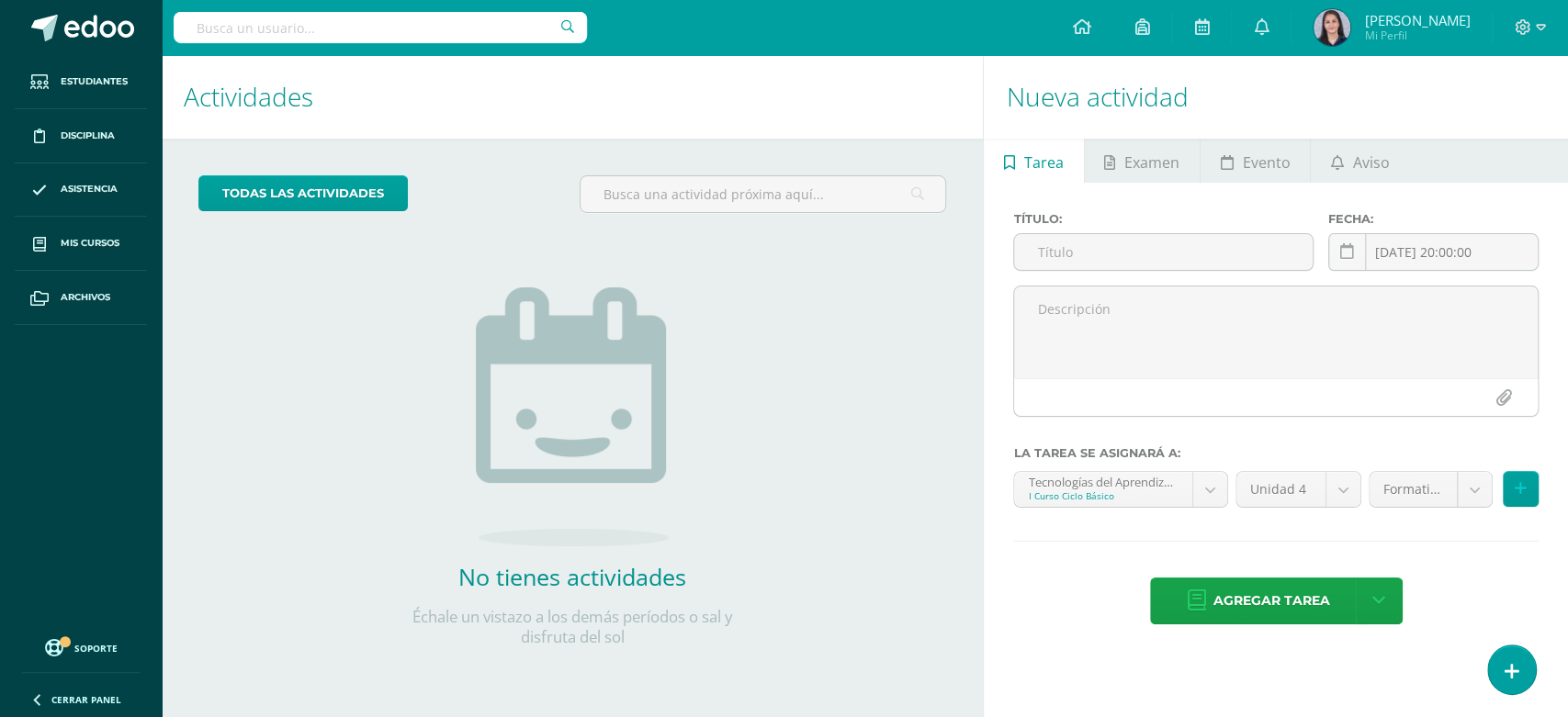
scroll to position [485, 0]
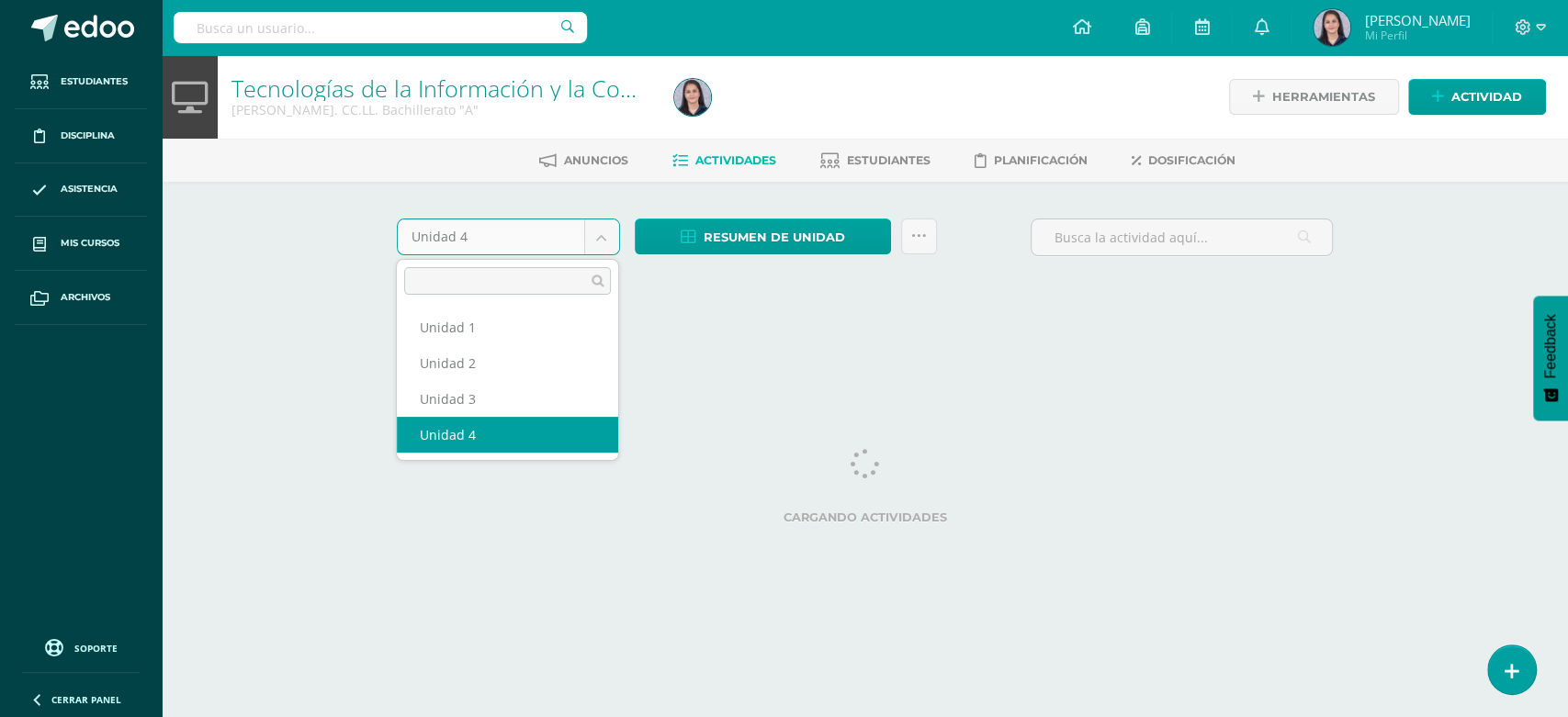
click at [603, 234] on body "Estudiantes Disciplina Asistencia Mis cursos Archivos Soporte Ayuda Reportar un…" at bounding box center [784, 171] width 1568 height 343
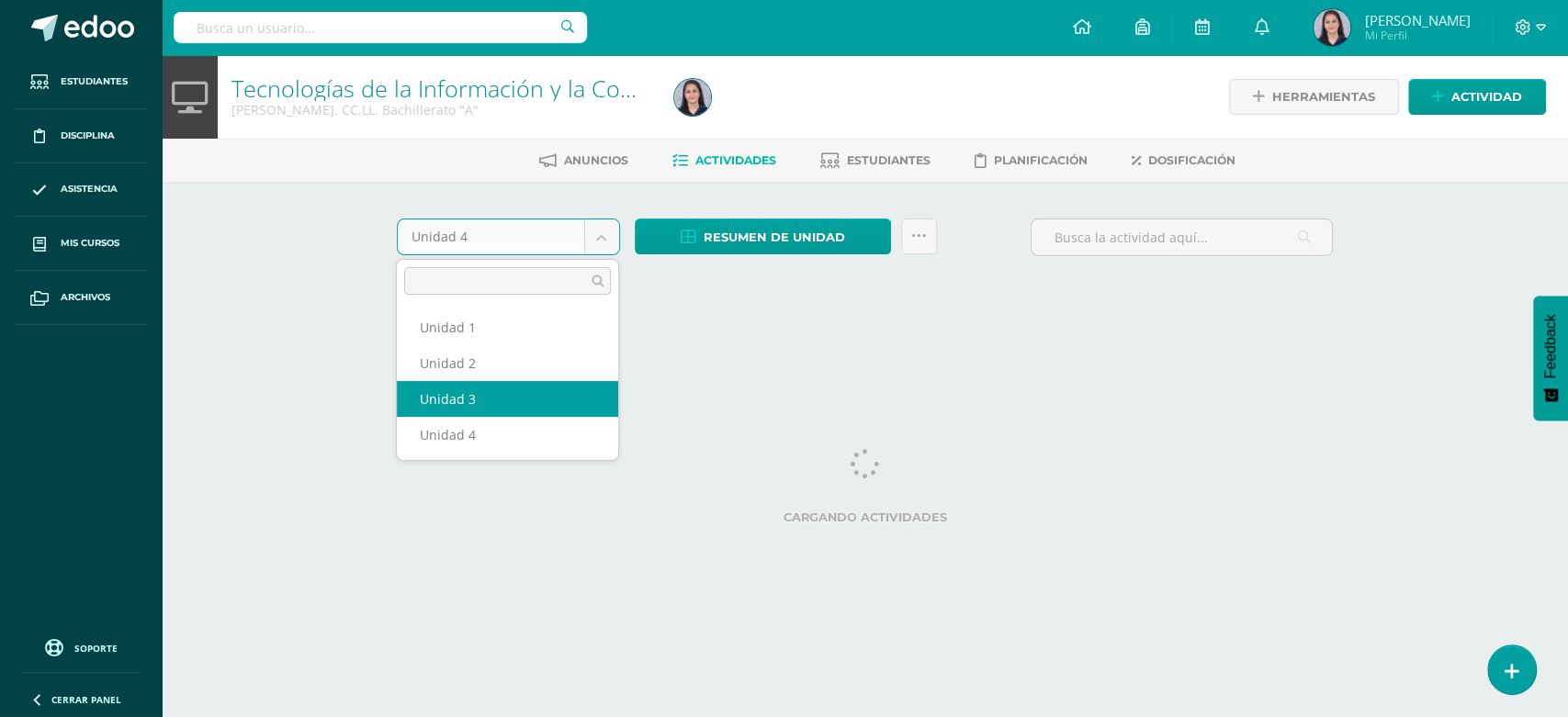
select select "Unidad 3"
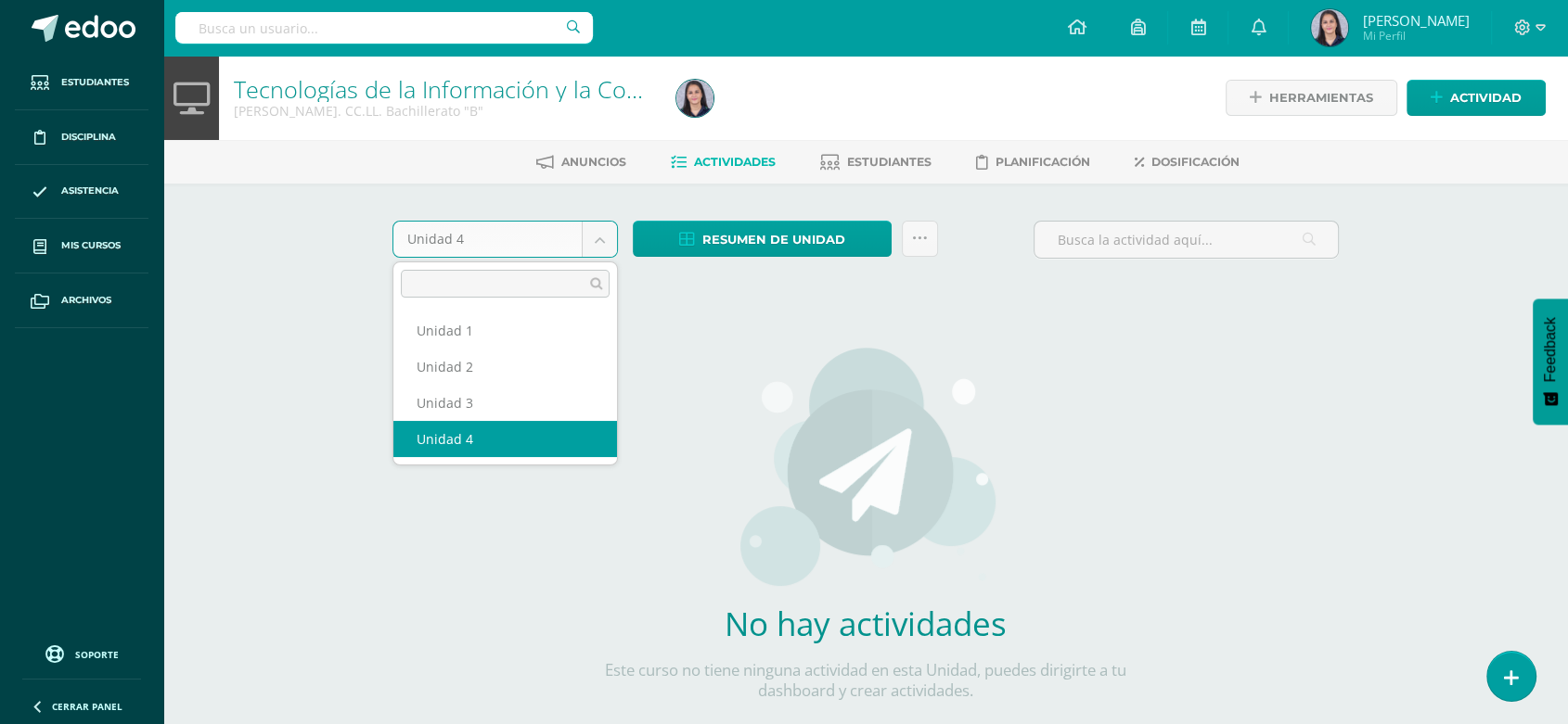
click at [599, 228] on body "Estudiantes Disciplina Asistencia Mis cursos Archivos Soporte Ayuda Reportar un…" at bounding box center [784, 398] width 1568 height 796
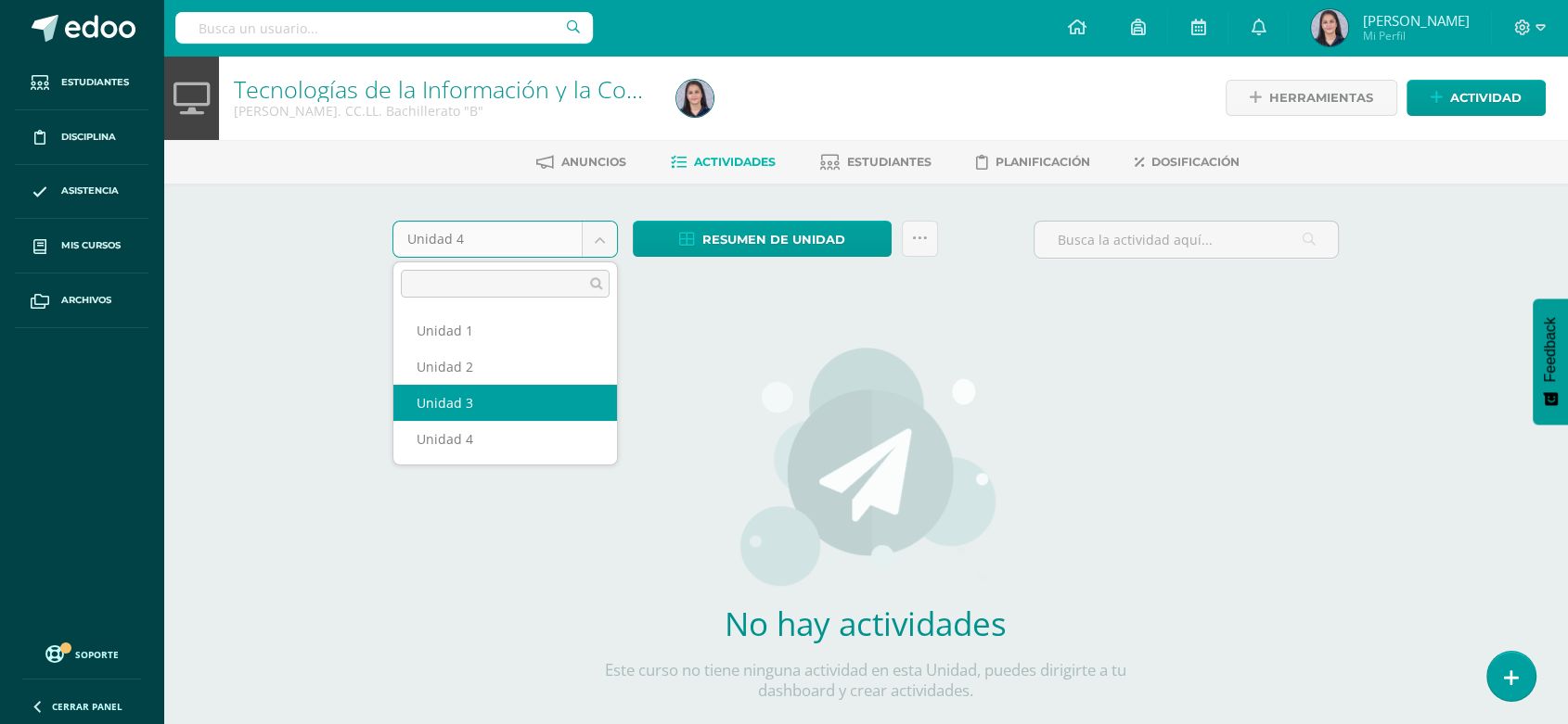
select select "Unidad 3"
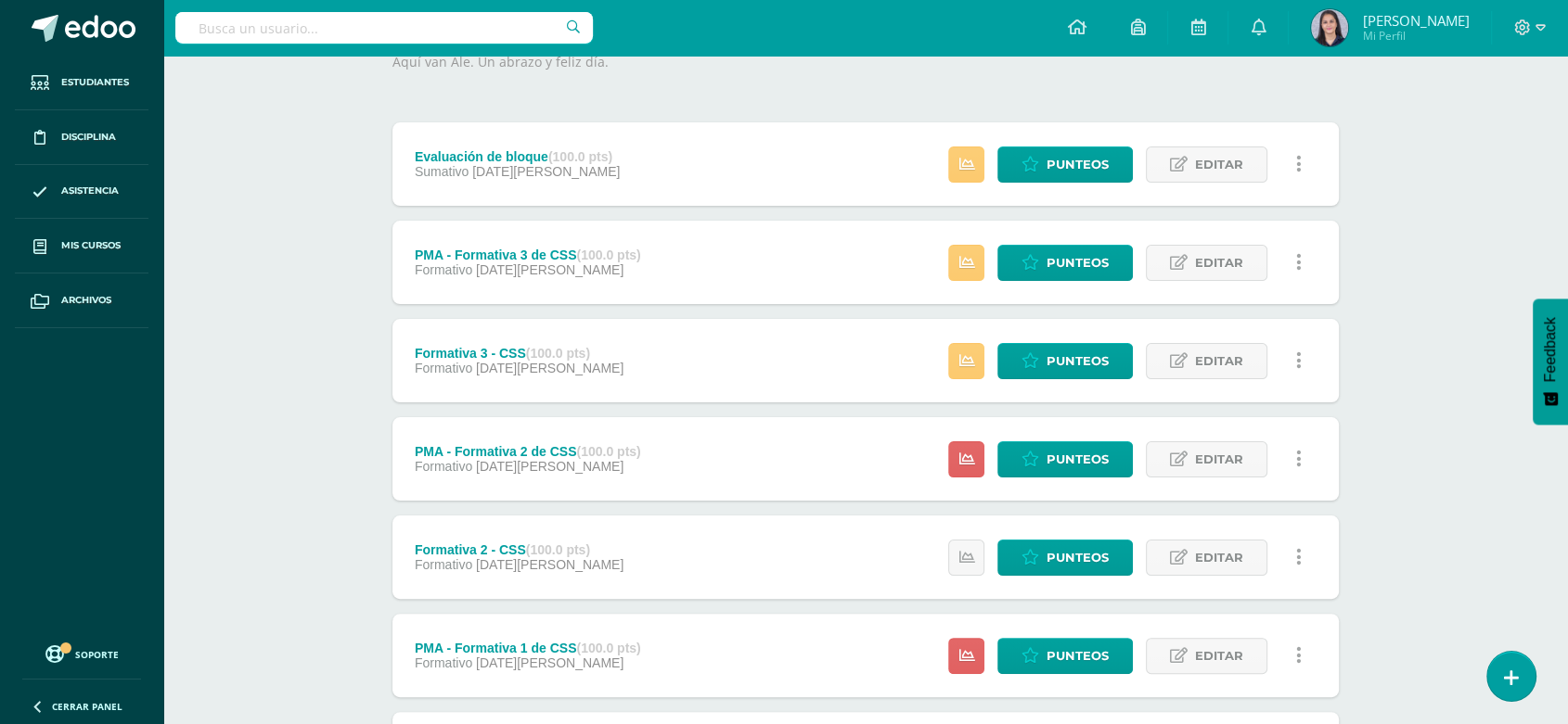
scroll to position [259, 0]
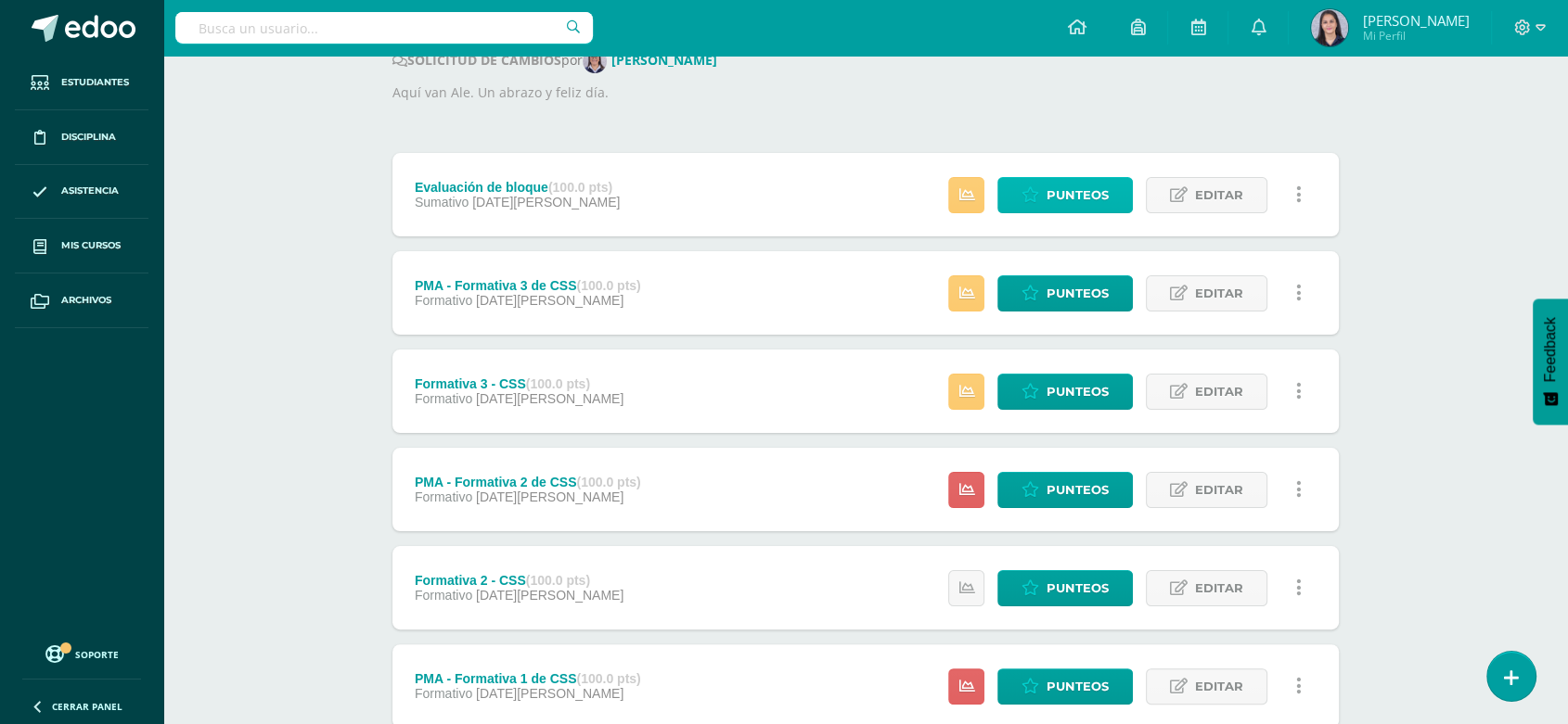
click at [1038, 195] on icon at bounding box center [1031, 195] width 18 height 16
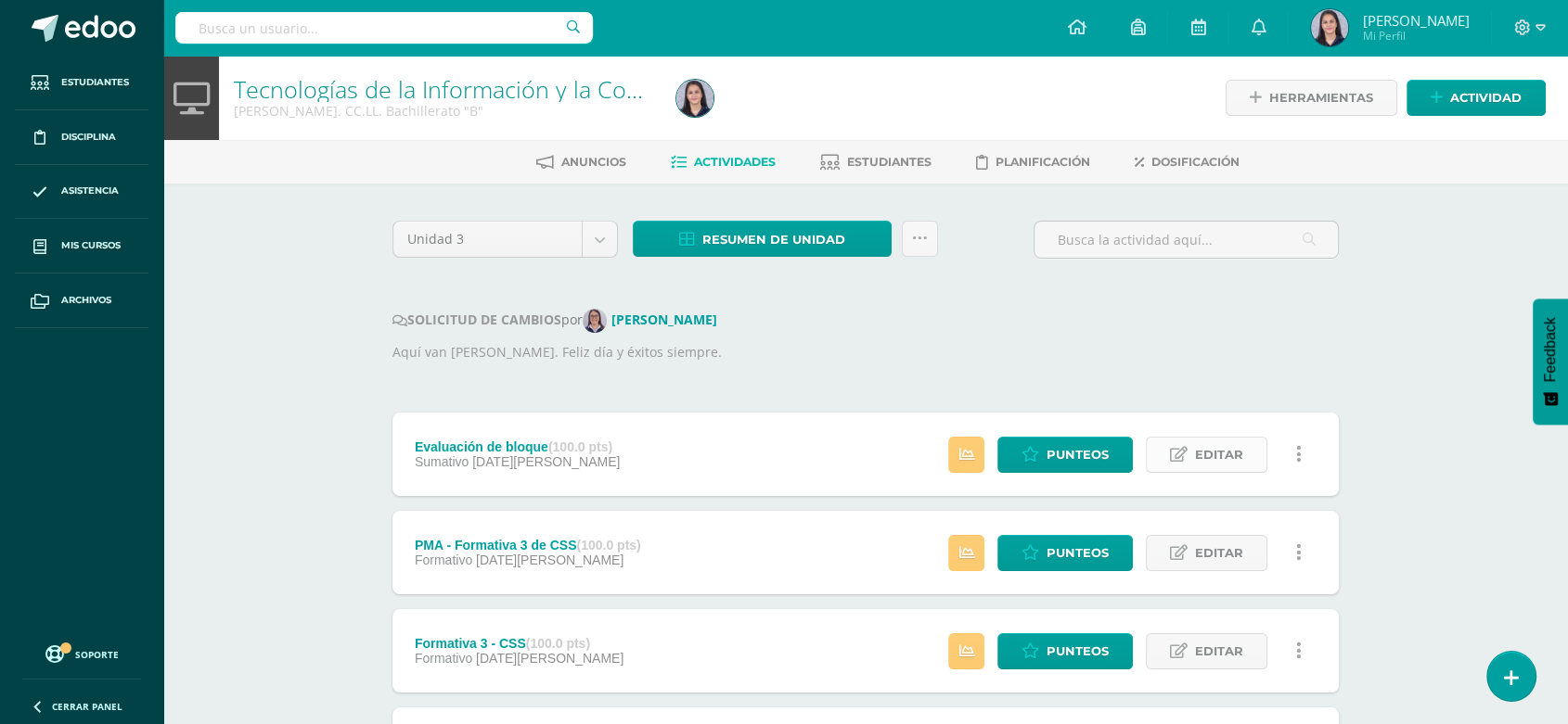
click at [1176, 461] on icon at bounding box center [1178, 455] width 18 height 16
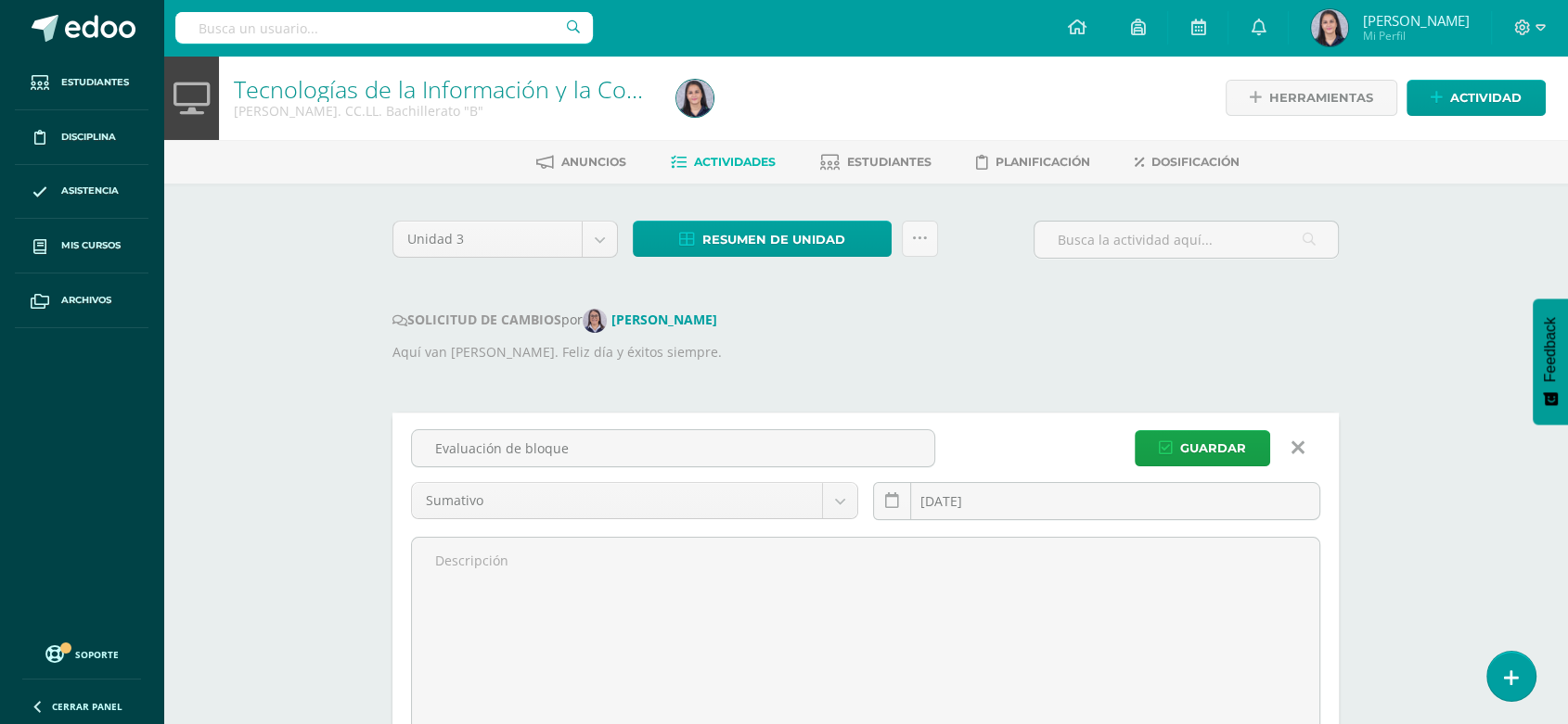
click at [1098, 355] on p "Aquí van Alejita. Feliz día y éxitos siempre." at bounding box center [865, 352] width 946 height 21
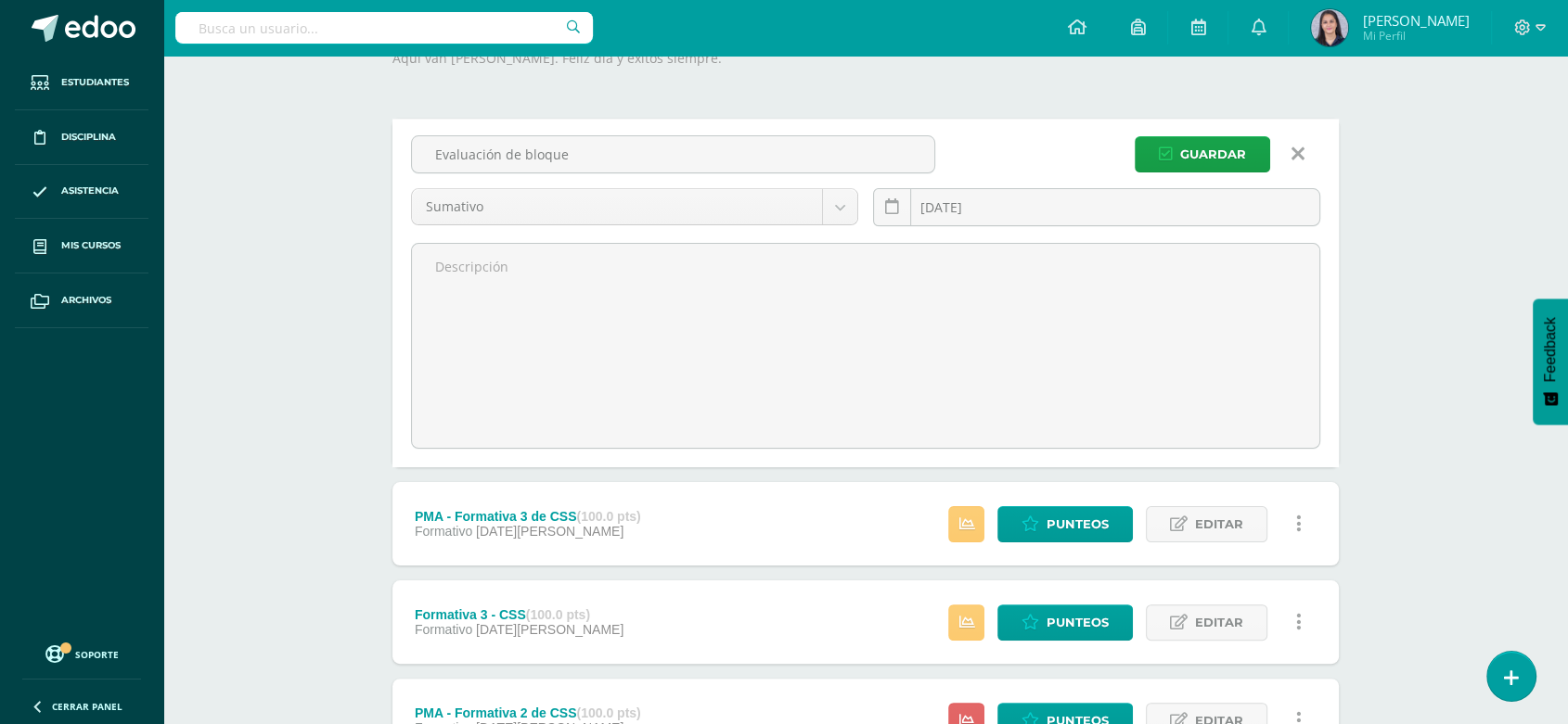
scroll to position [328, 0]
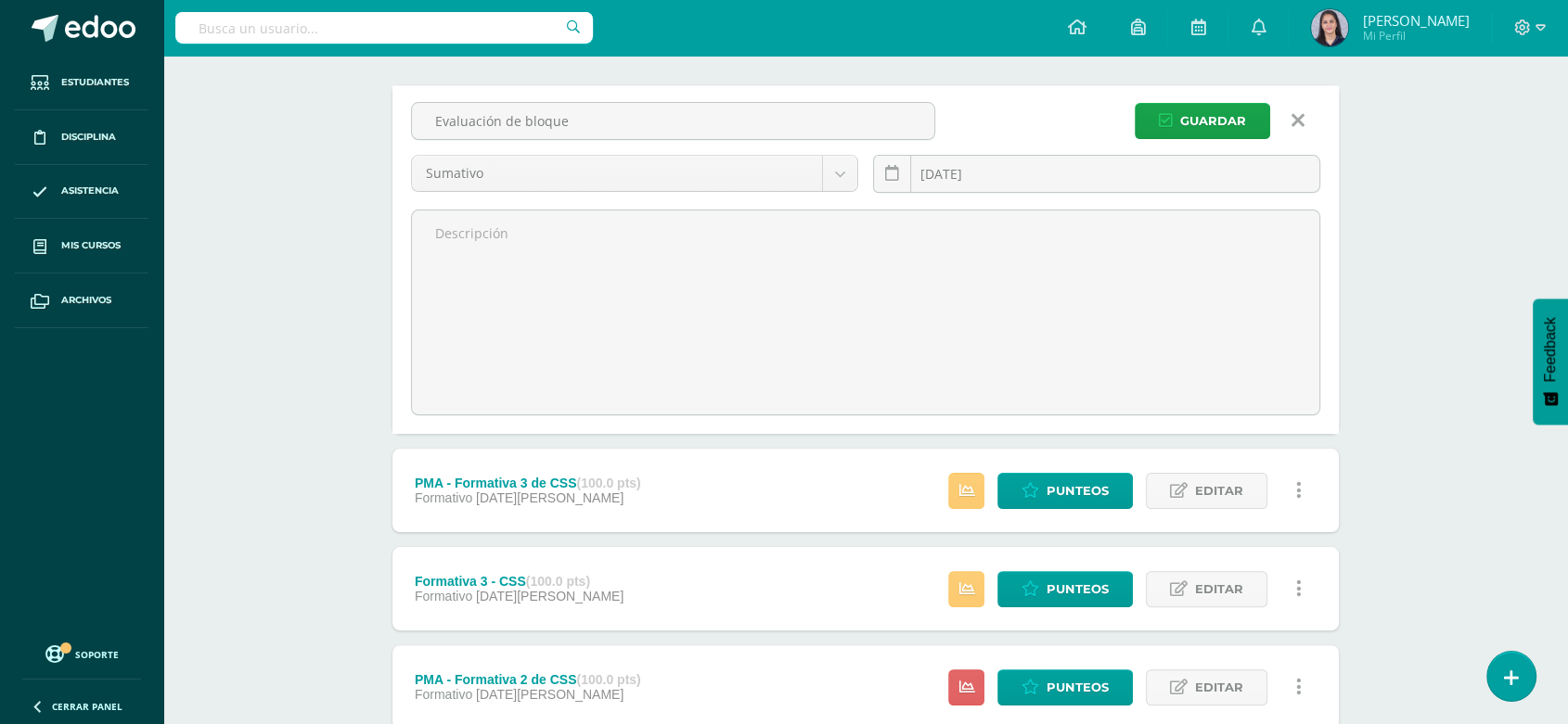
click at [173, 421] on div "Tecnologías de la Información y la Comunicación 5 Quinto Bach. CC.LL. Bachiller…" at bounding box center [865, 437] width 1405 height 1419
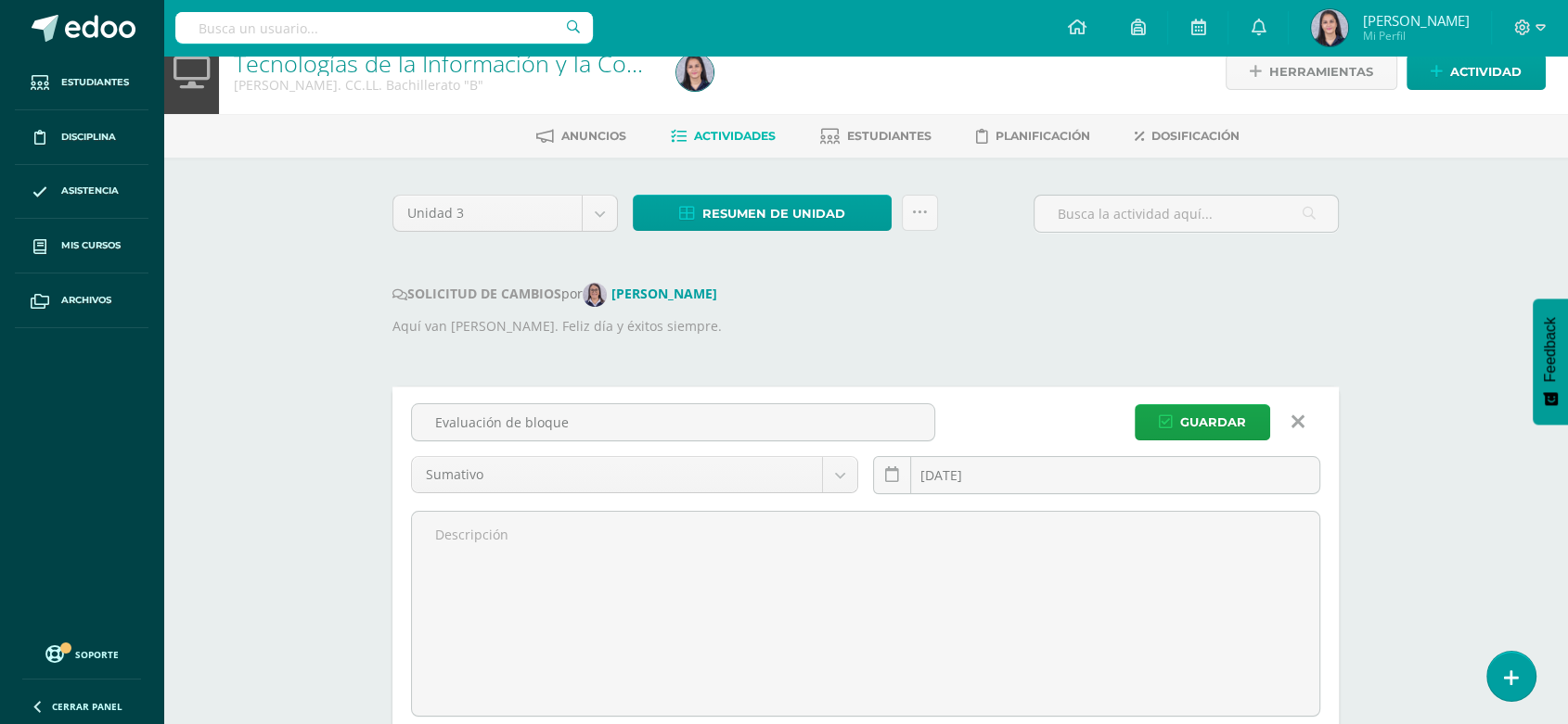
scroll to position [0, 0]
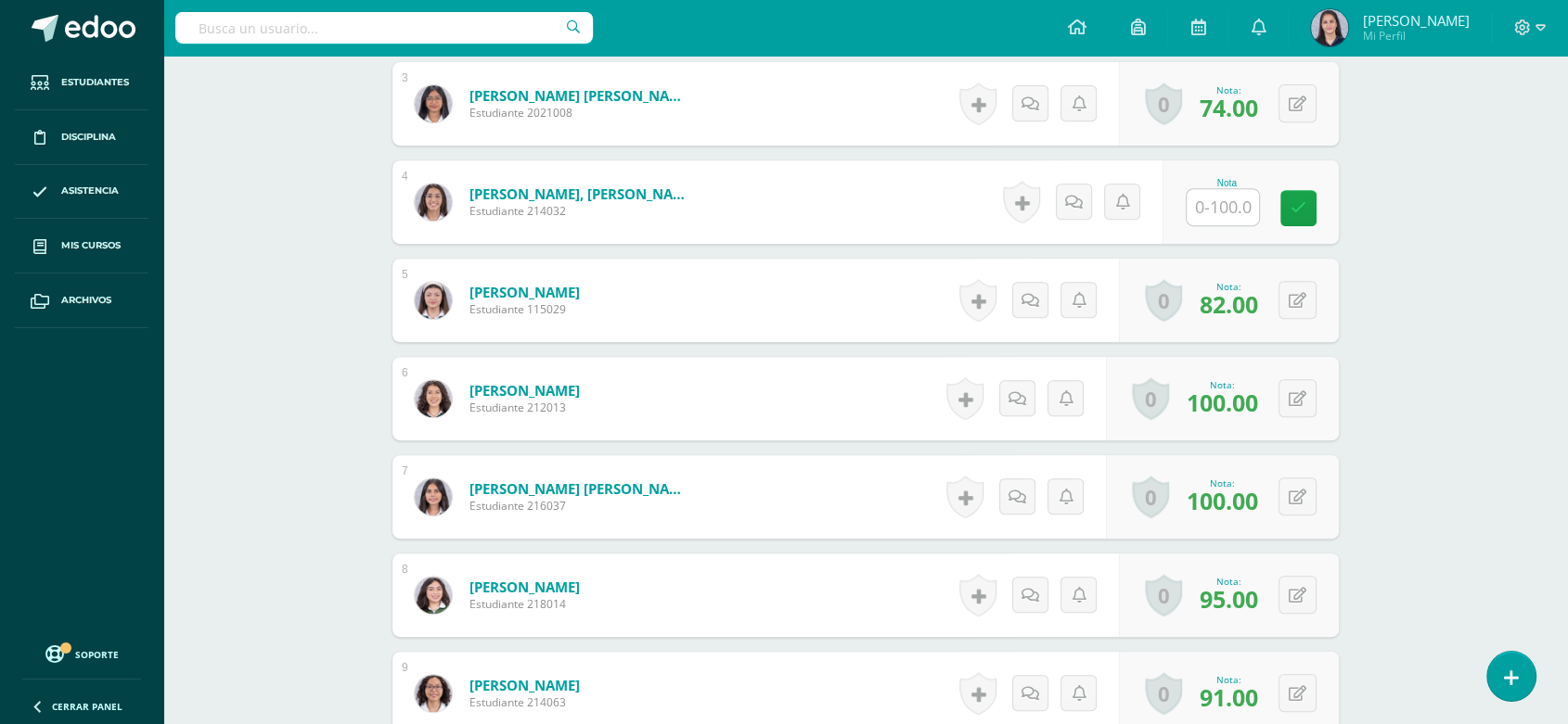
scroll to position [777, 0]
click at [1232, 193] on input "text" at bounding box center [1223, 208] width 72 height 36
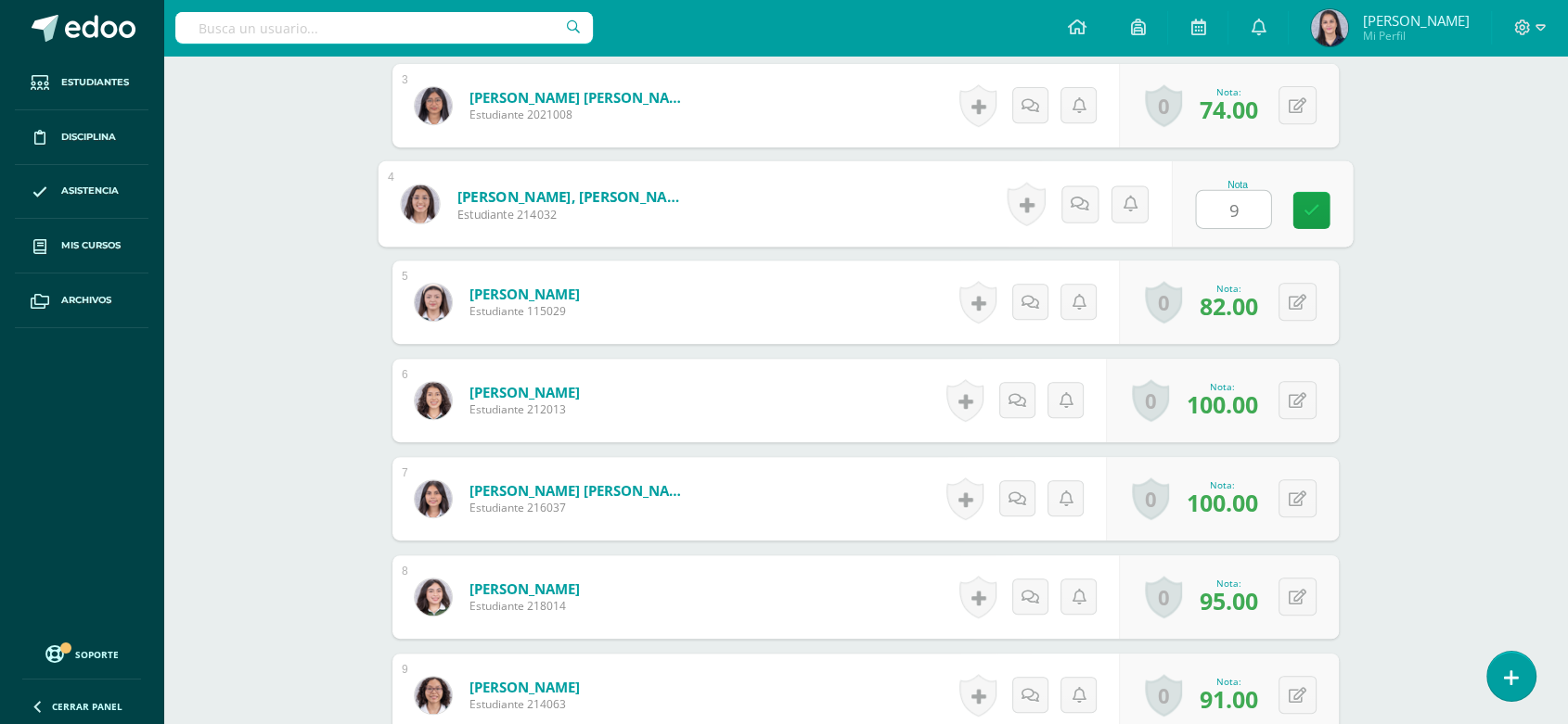
type input "96"
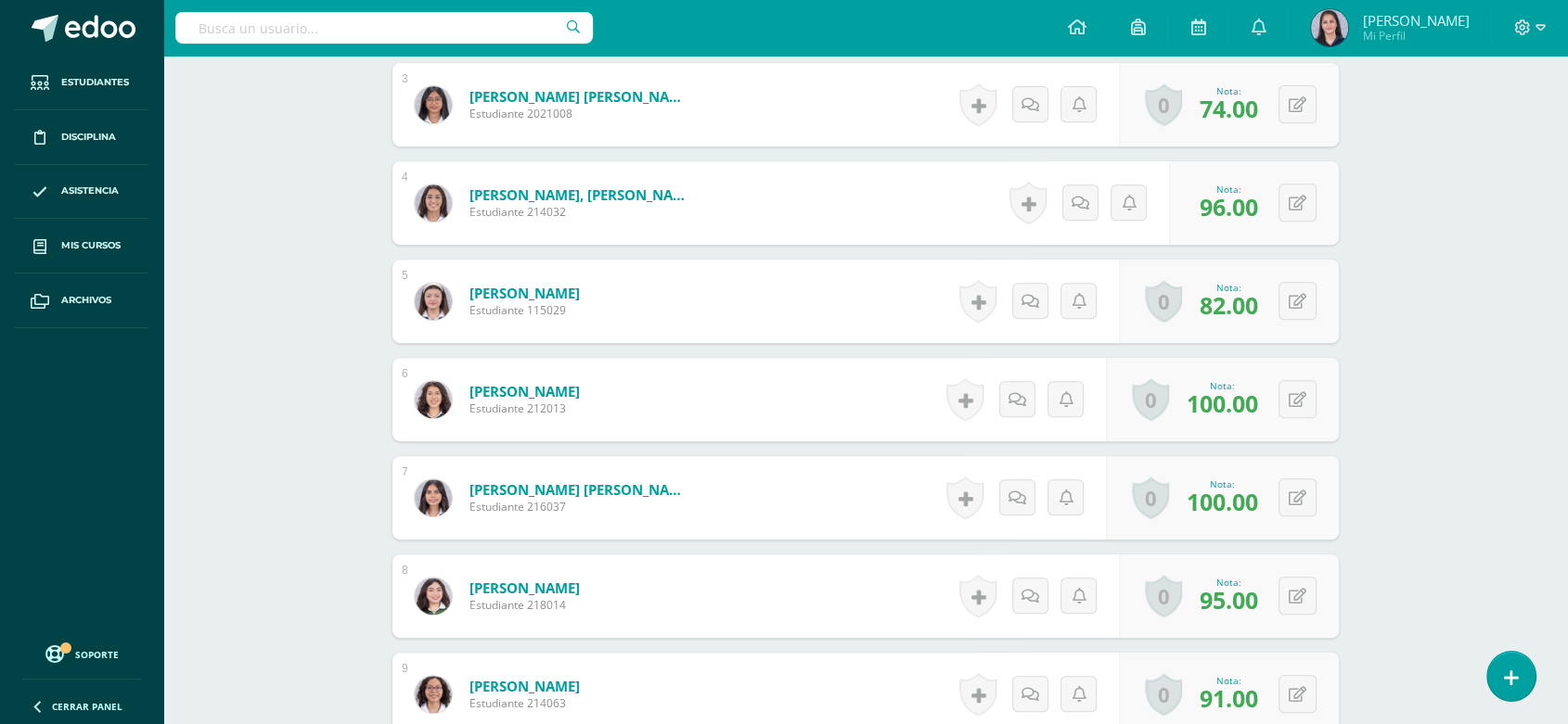
drag, startPoint x: 1386, startPoint y: 507, endPoint x: 1492, endPoint y: -125, distance: 640.8
click at [1492, 0] on html "Estudiantes Disciplina Asistencia Mis cursos Archivos Soporte Ayuda Reportar un…" at bounding box center [784, 528] width 1568 height 2612
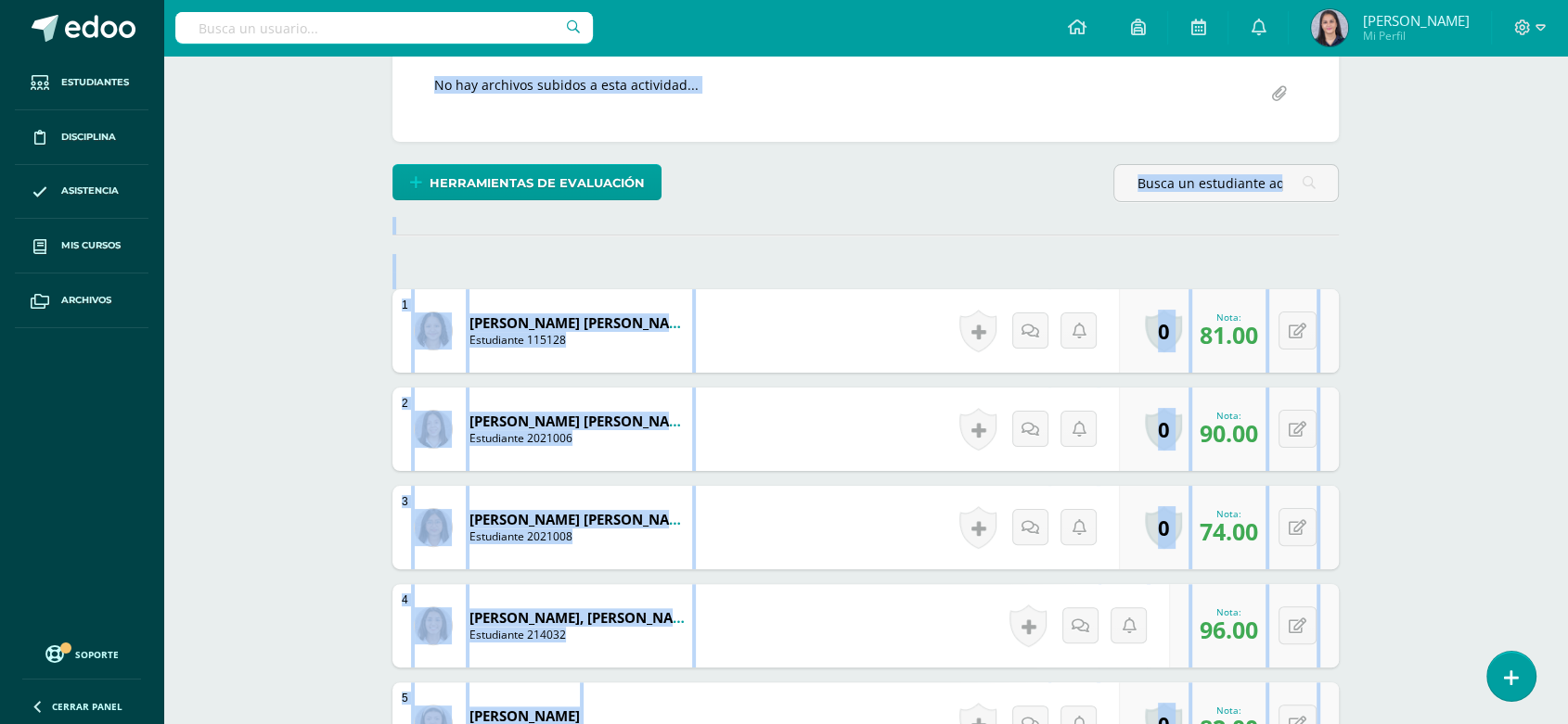
scroll to position [1890, 0]
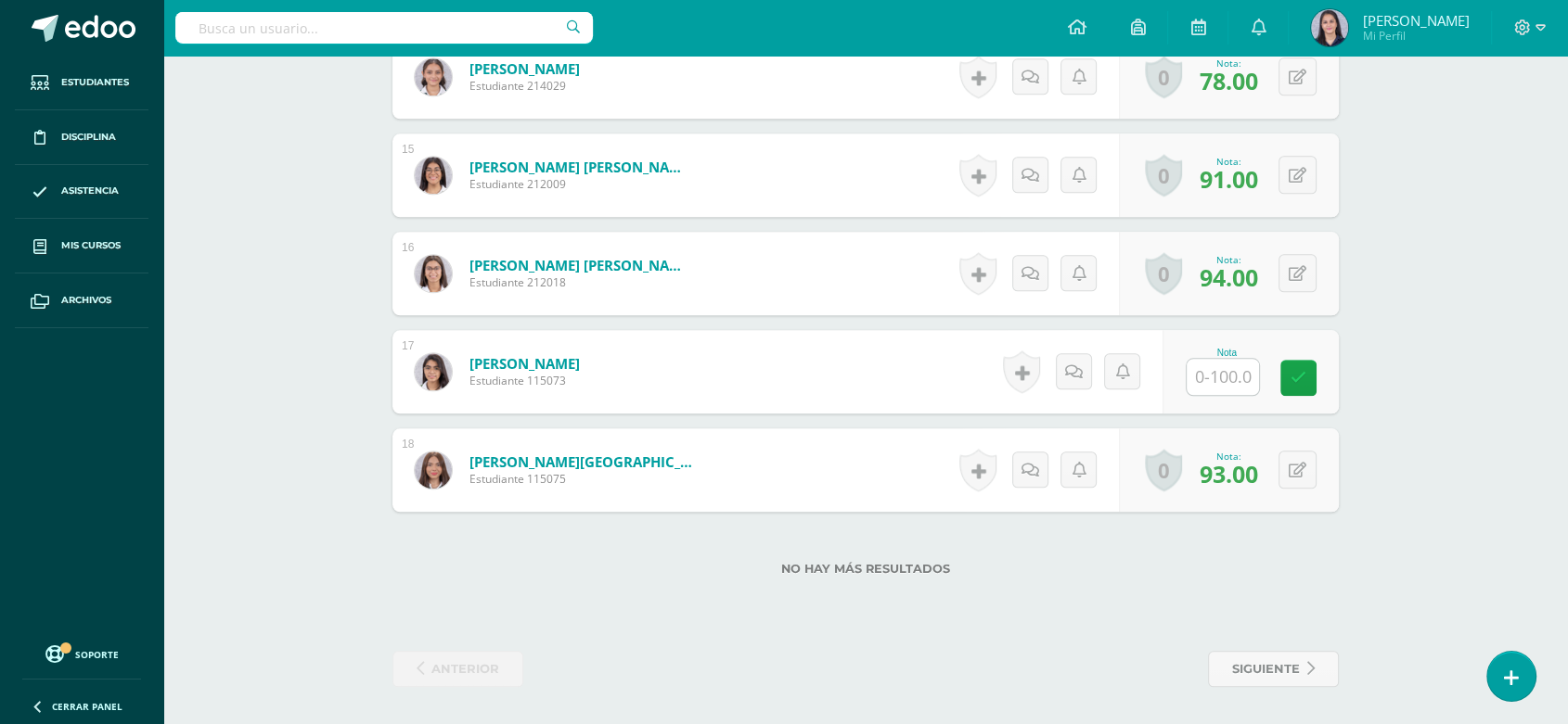
click at [1215, 377] on input "text" at bounding box center [1223, 377] width 72 height 36
type input "2"
click at [1314, 370] on icon at bounding box center [1312, 378] width 17 height 16
type input "92"
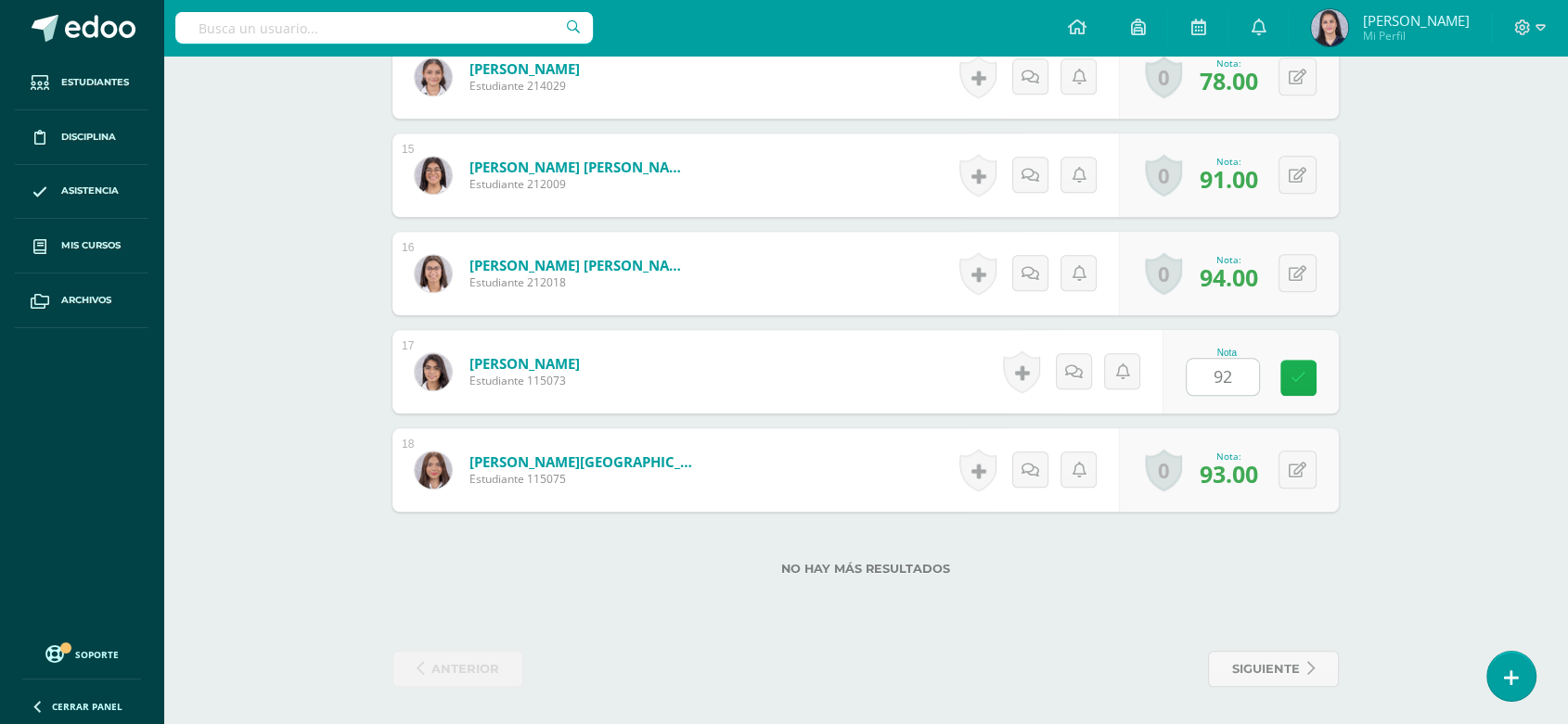
click at [1299, 378] on icon at bounding box center [1299, 378] width 16 height 16
click at [1313, 364] on link at bounding box center [1298, 378] width 36 height 36
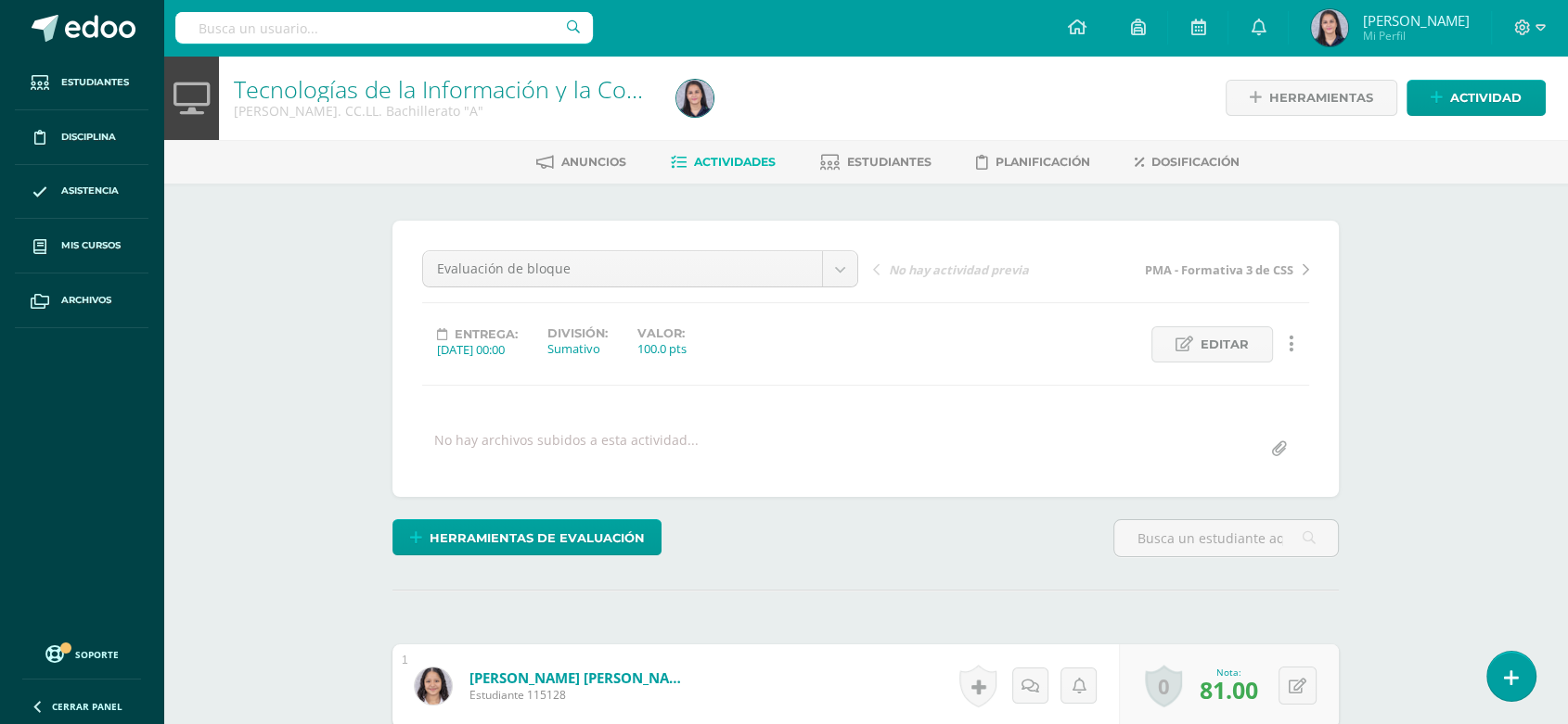
scroll to position [0, 0]
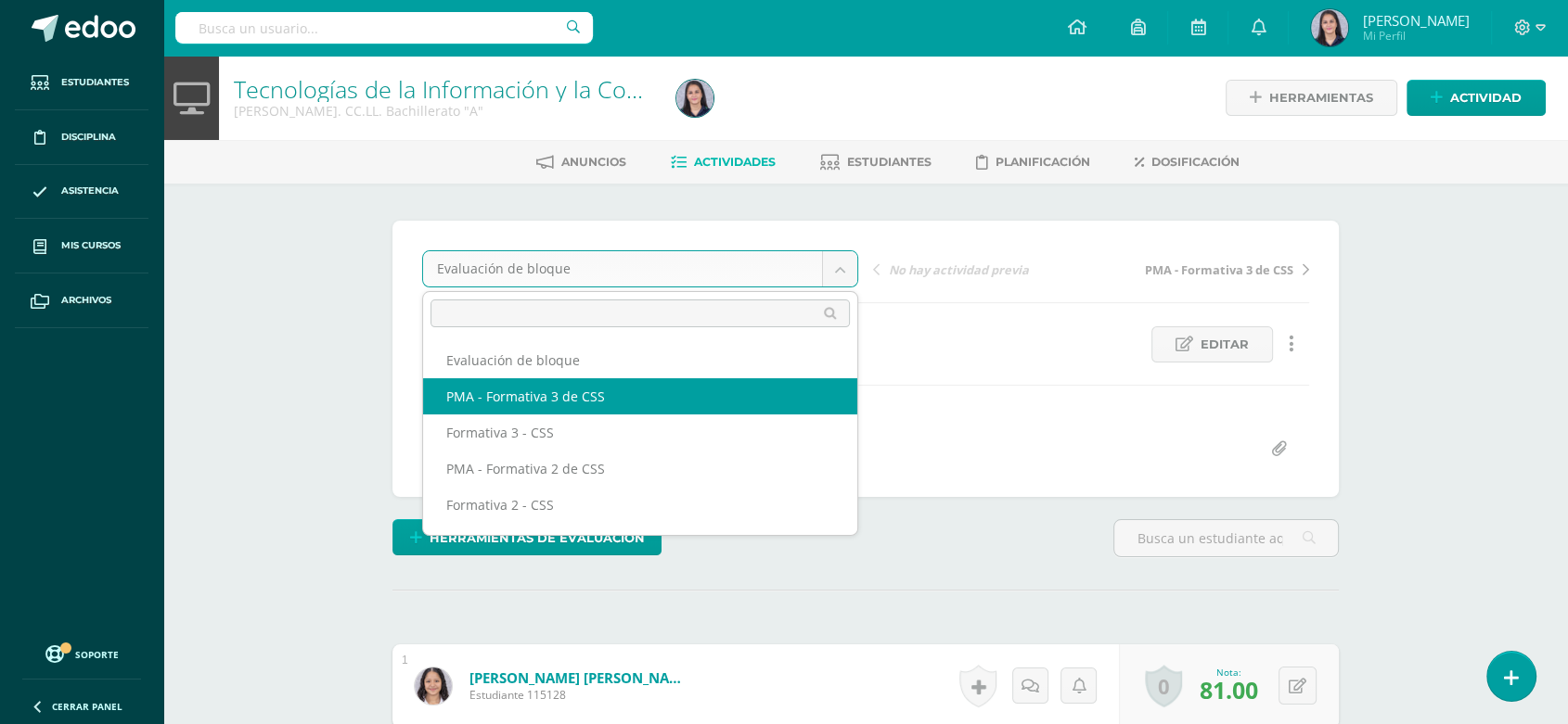
select select "/dashboard/teacher/grade-activity/255559/"
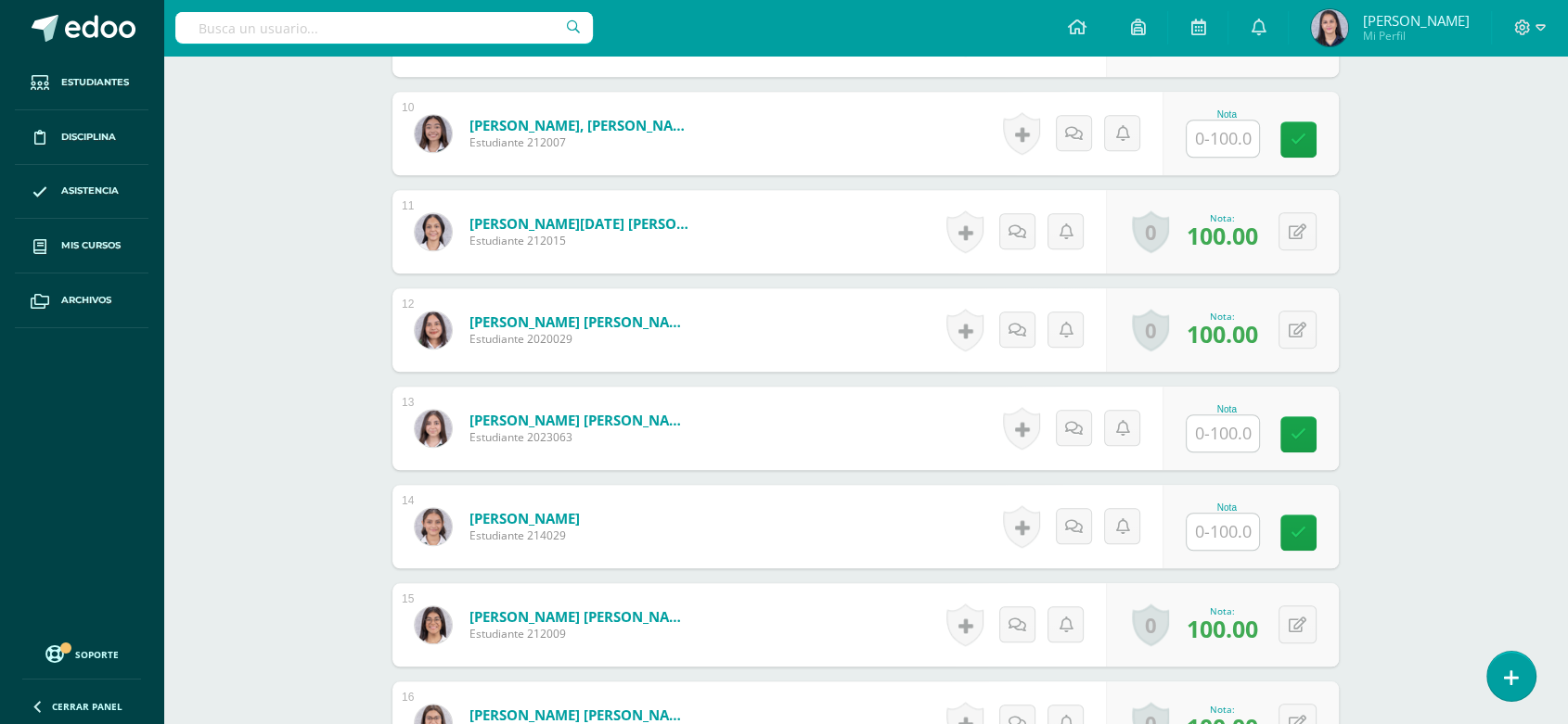
scroll to position [1439, 0]
click at [1223, 524] on input "text" at bounding box center [1223, 529] width 72 height 36
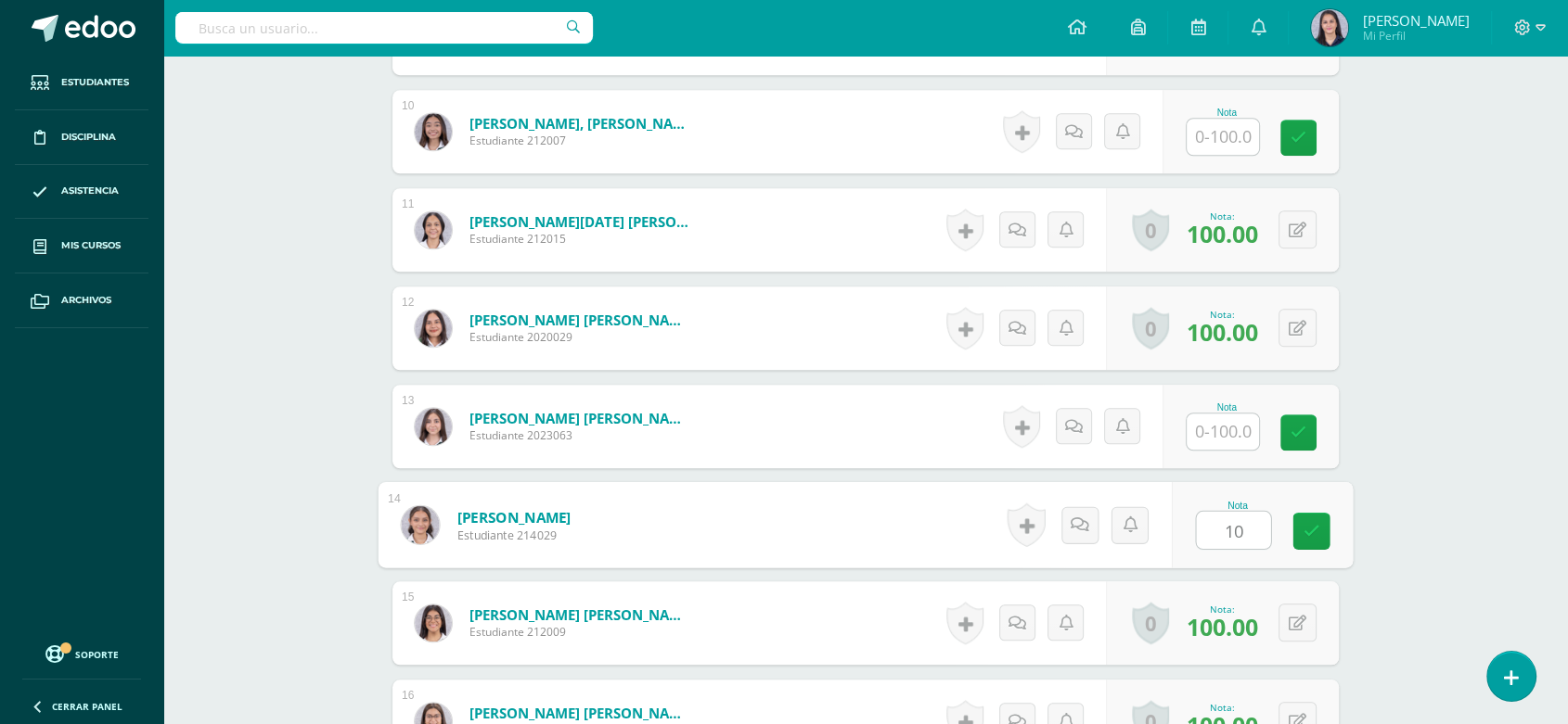
type input "100"
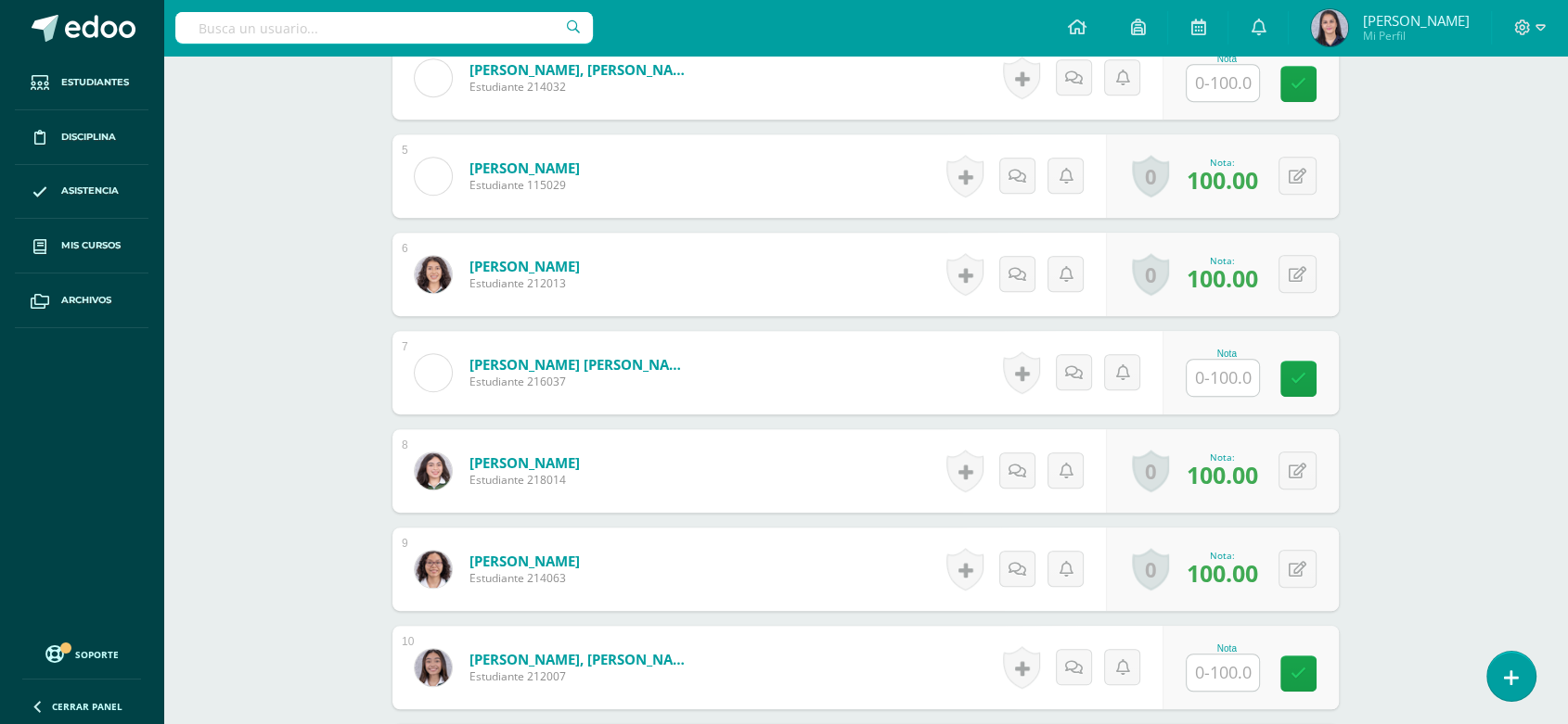
scroll to position [867, 0]
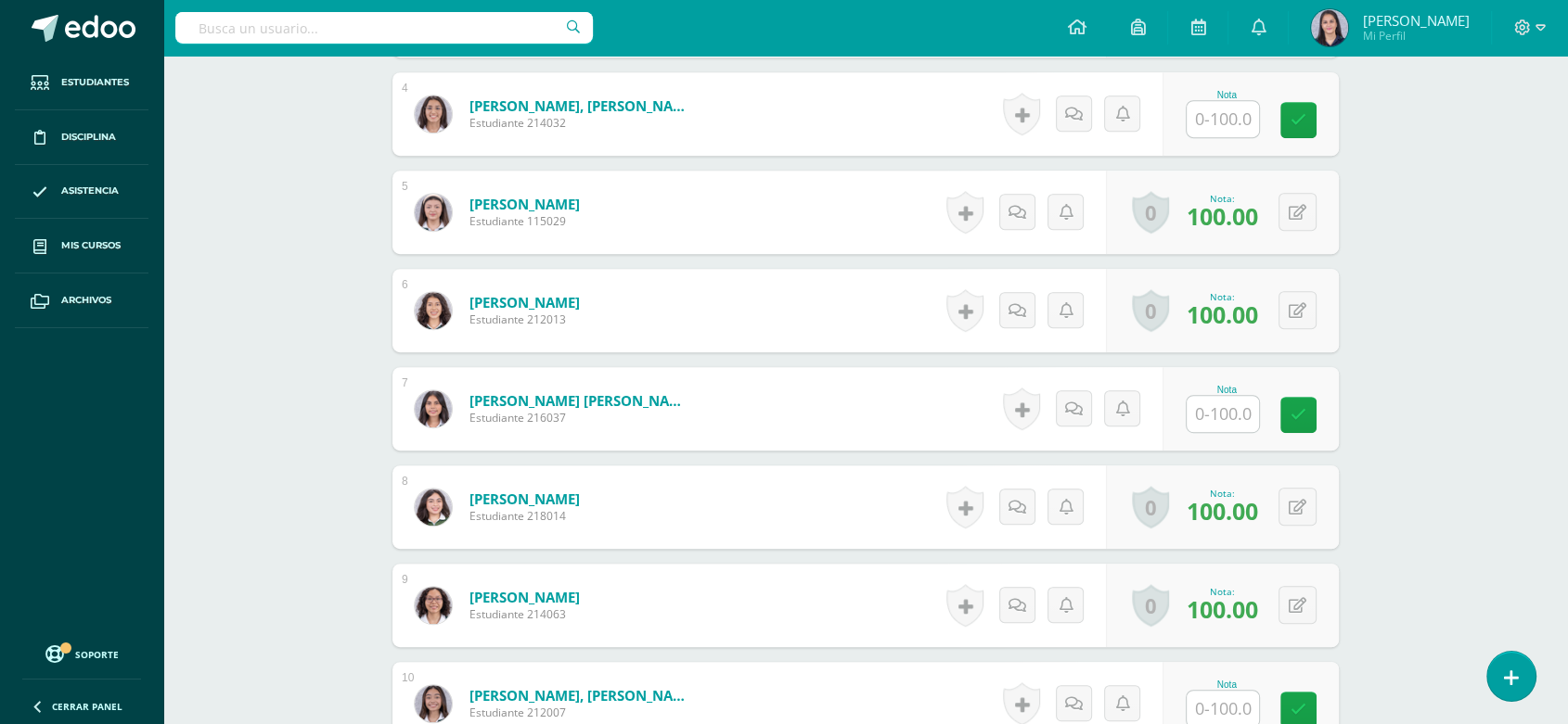
click at [1209, 418] on input "text" at bounding box center [1223, 414] width 72 height 36
type input "100"
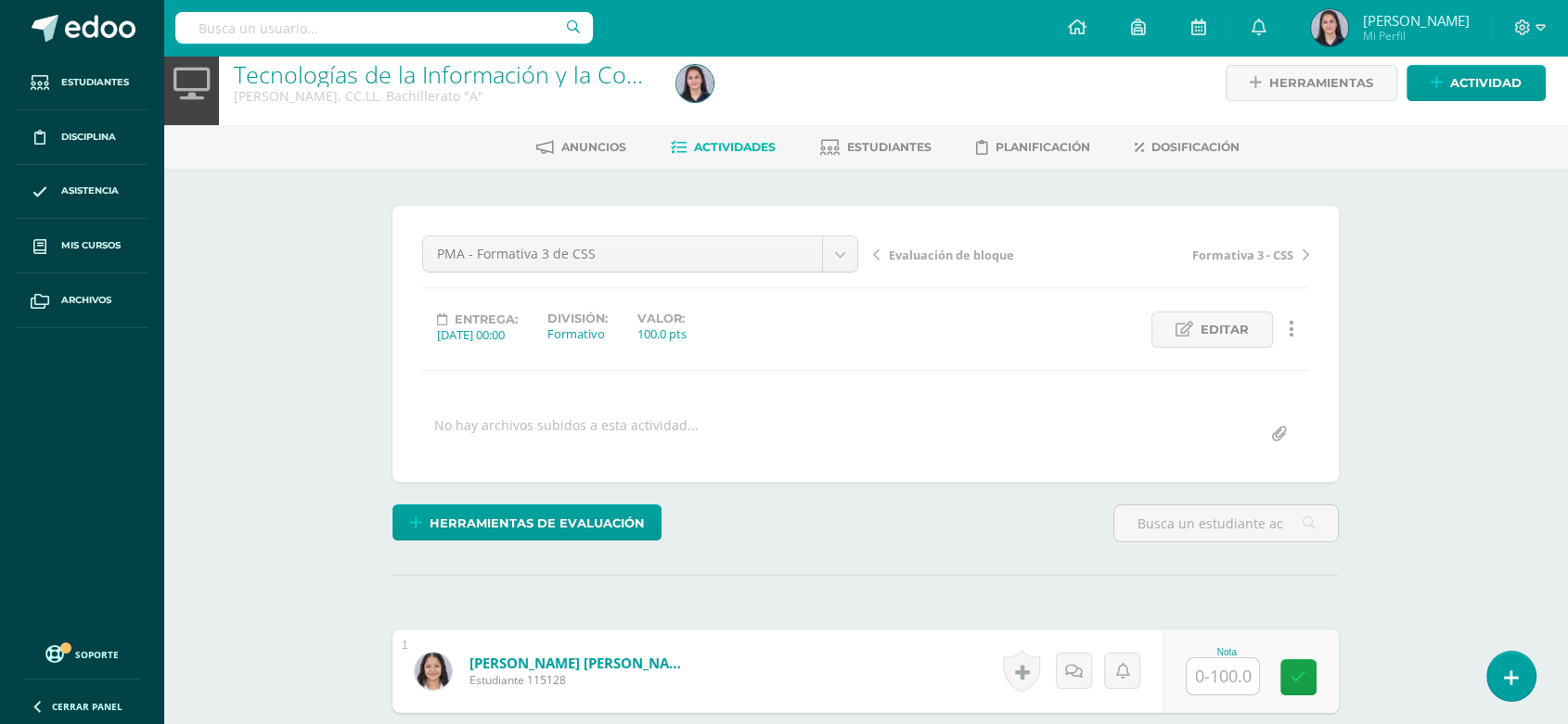
scroll to position [0, 0]
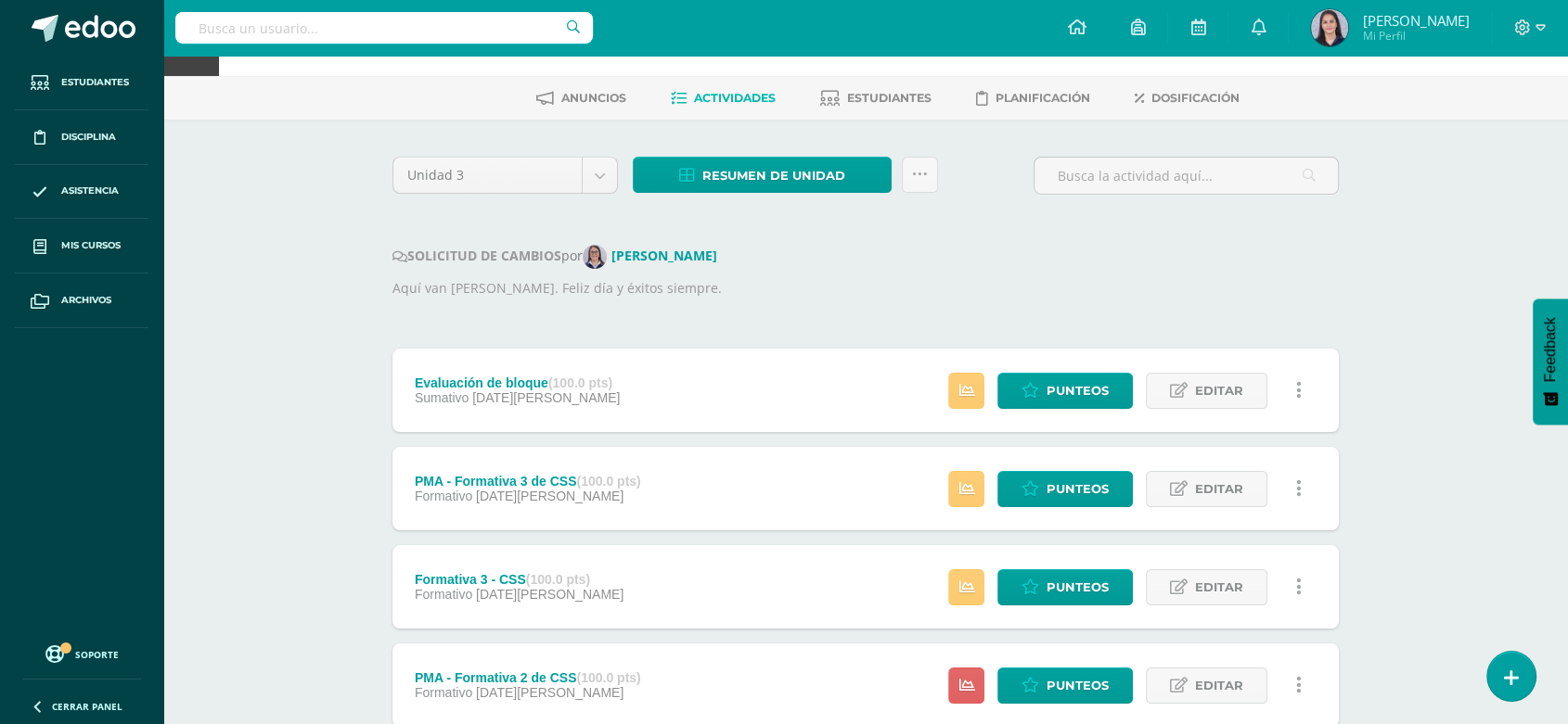
scroll to position [94, 0]
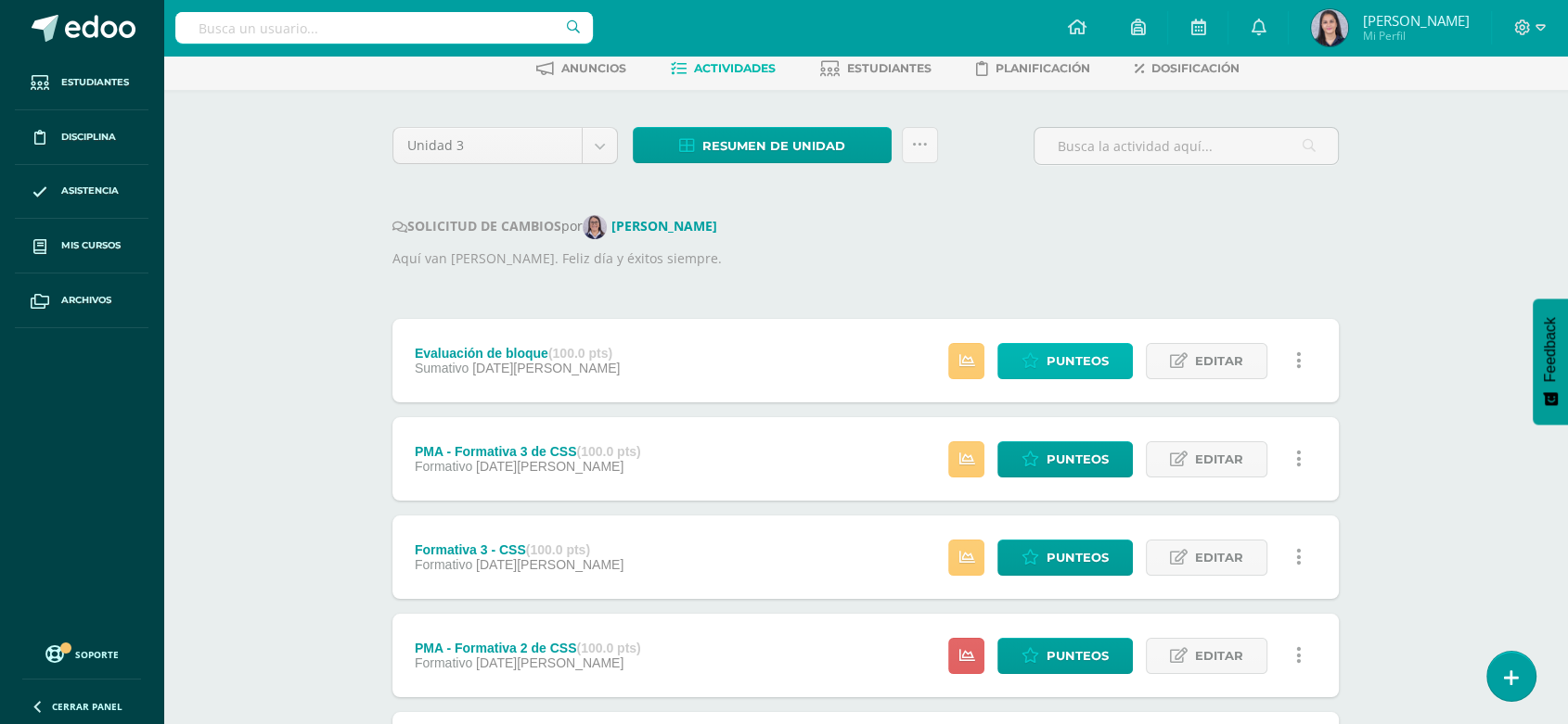
click at [1075, 355] on span "Punteos" at bounding box center [1078, 361] width 63 height 34
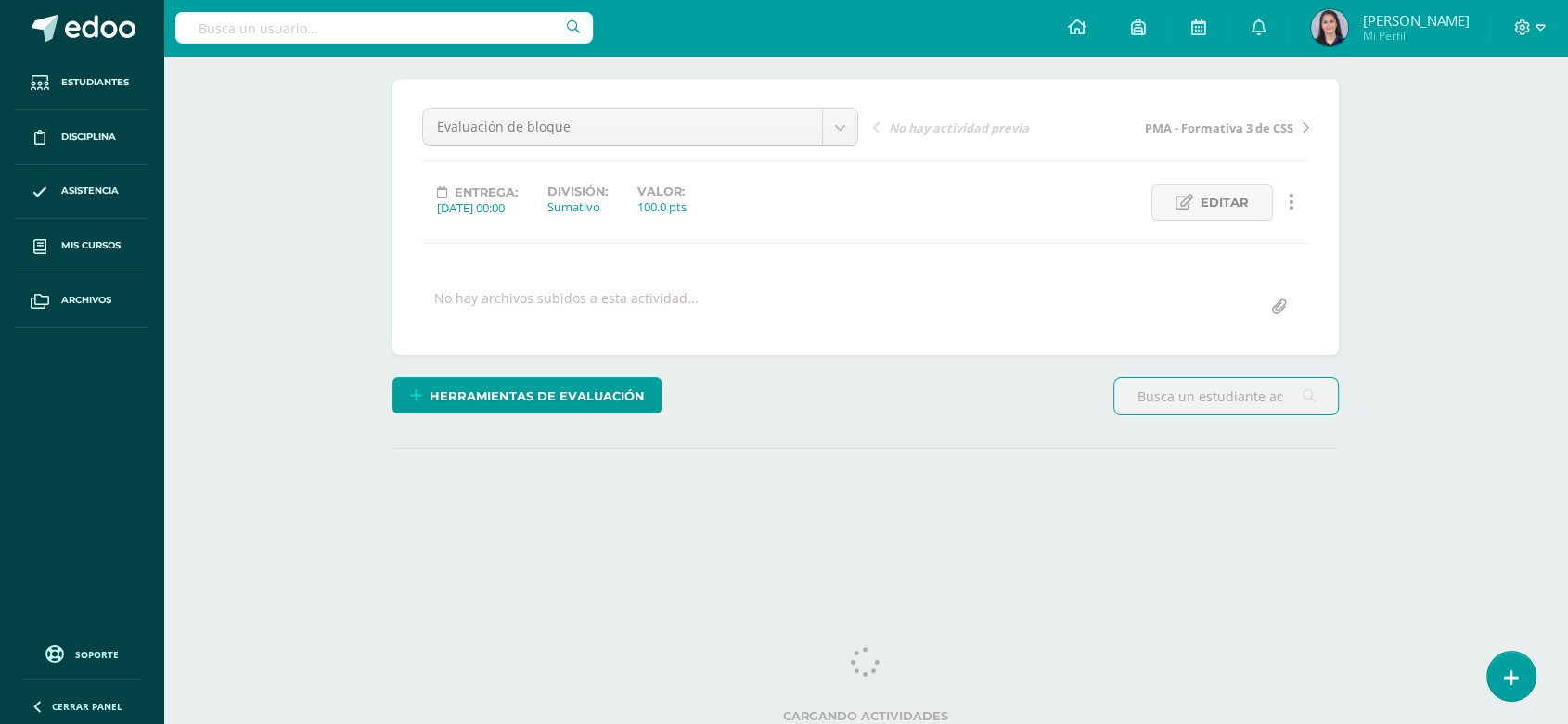
scroll to position [149, 0]
click at [1419, 475] on div "Tecnologías de la Información y la Comunicación 5 [PERSON_NAME]. CC.LL. Bachill…" at bounding box center [865, 247] width 1405 height 679
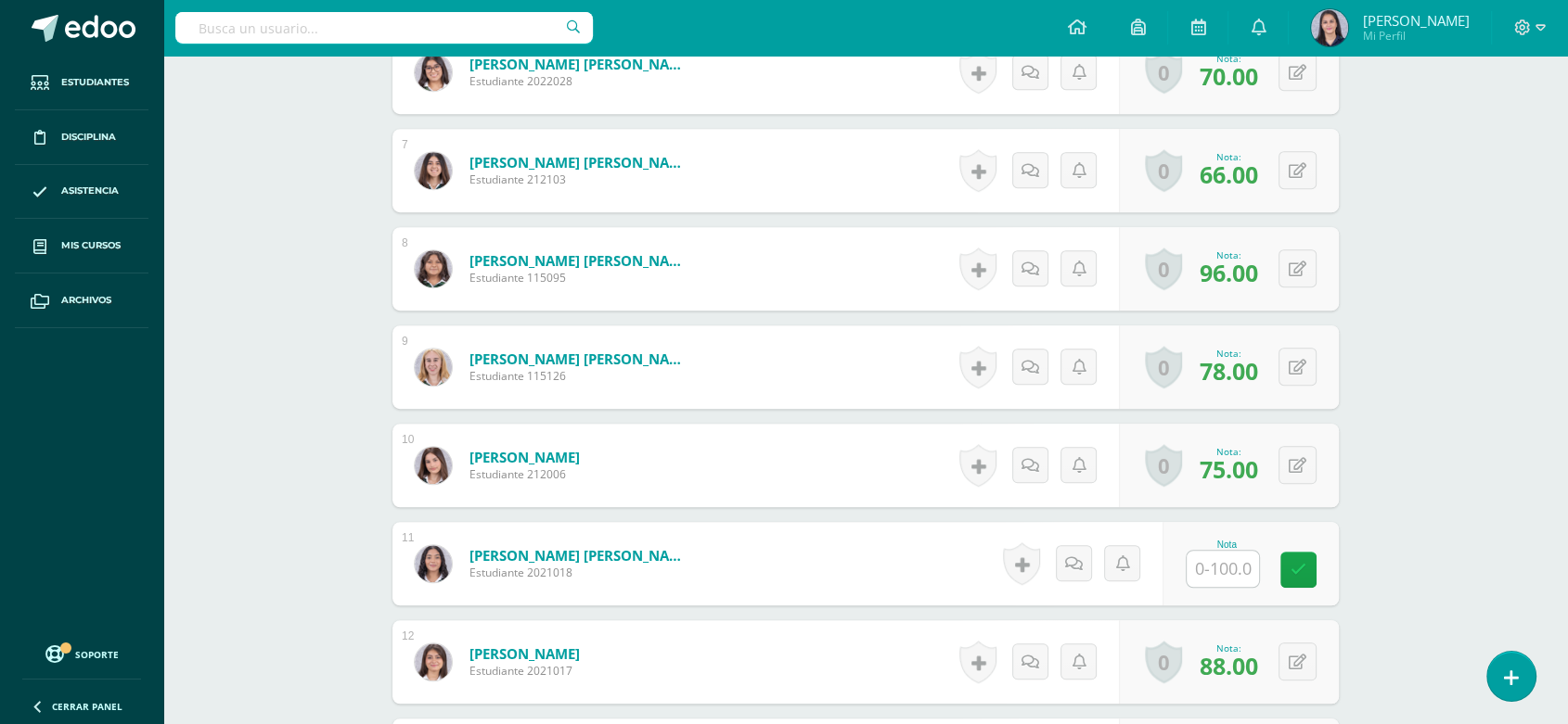
scroll to position [1195, 0]
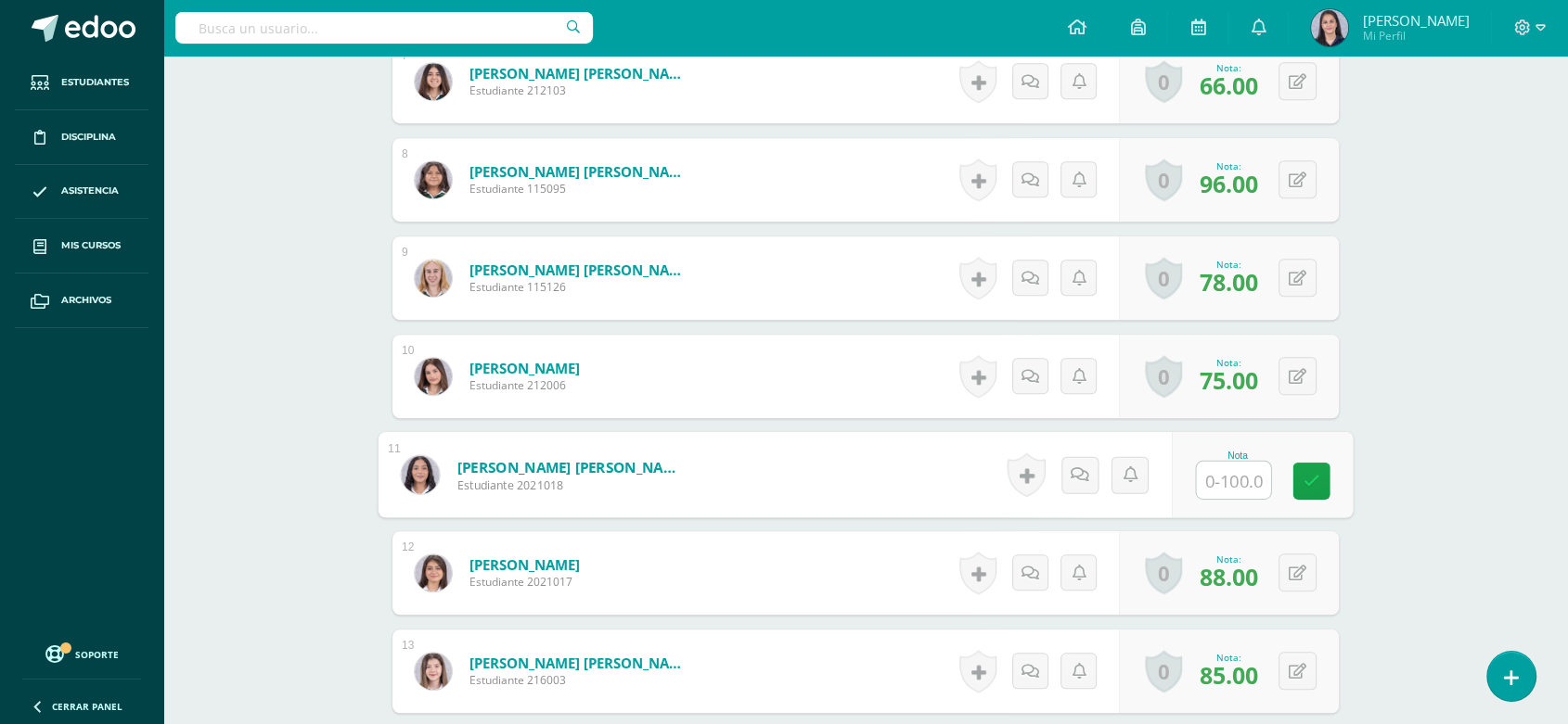
click at [1224, 468] on input "text" at bounding box center [1234, 480] width 74 height 37
type input "74"
click at [1491, 370] on div "Tecnologías de la Información y la Comunicación 5 Quinto Bach. CC.LL. Bachiller…" at bounding box center [865, 90] width 1405 height 2458
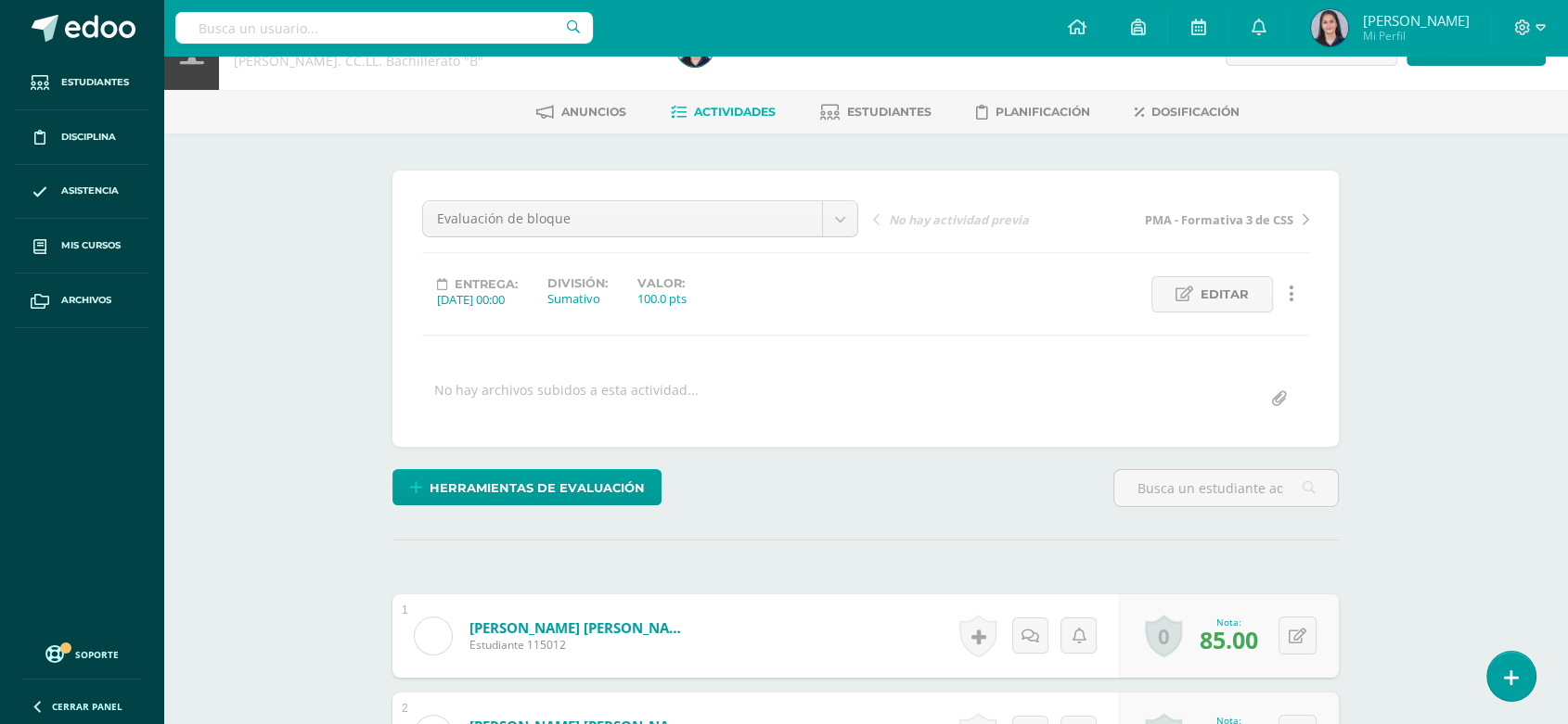
scroll to position [0, 0]
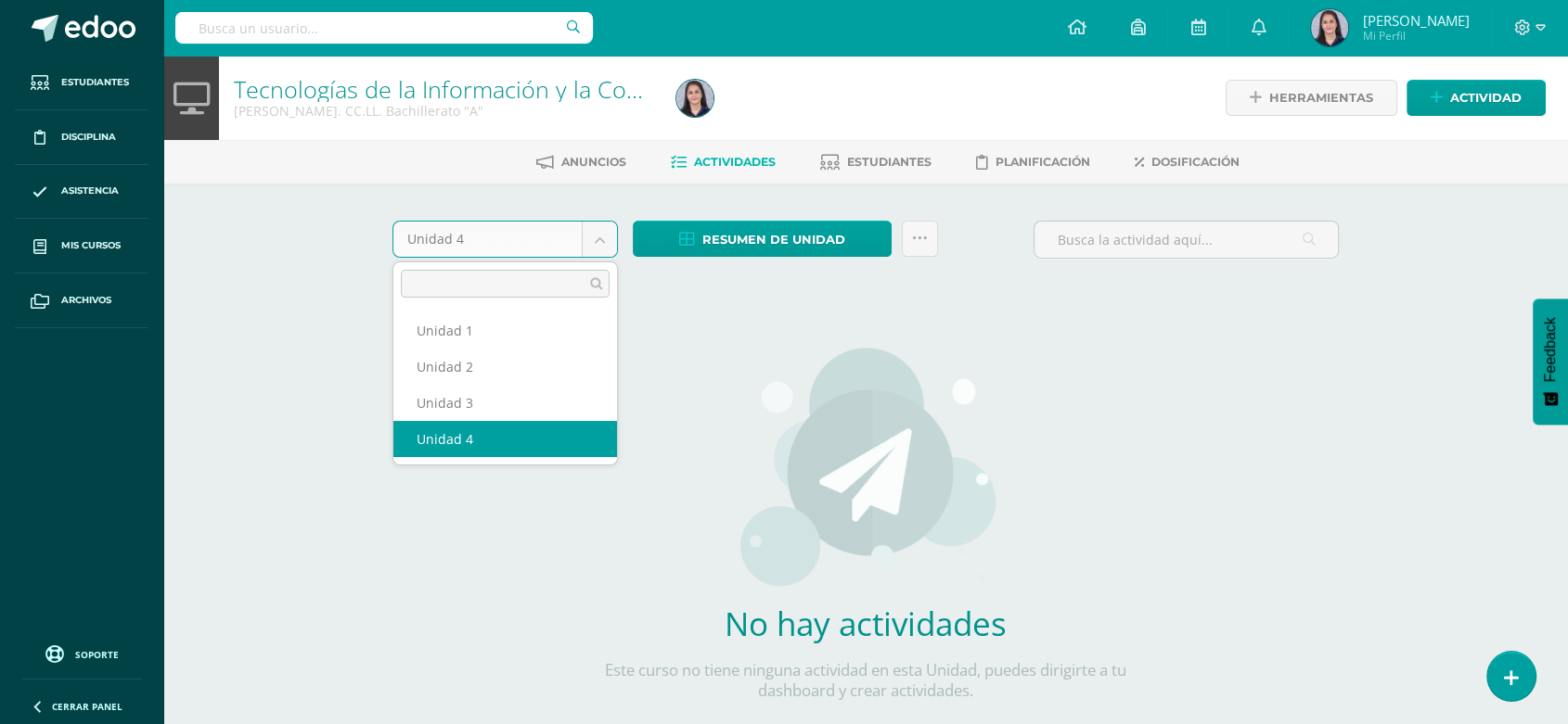
click at [602, 239] on body "Estudiantes Disciplina Asistencia Mis cursos Archivos Soporte Ayuda Reportar un…" at bounding box center [784, 398] width 1568 height 796
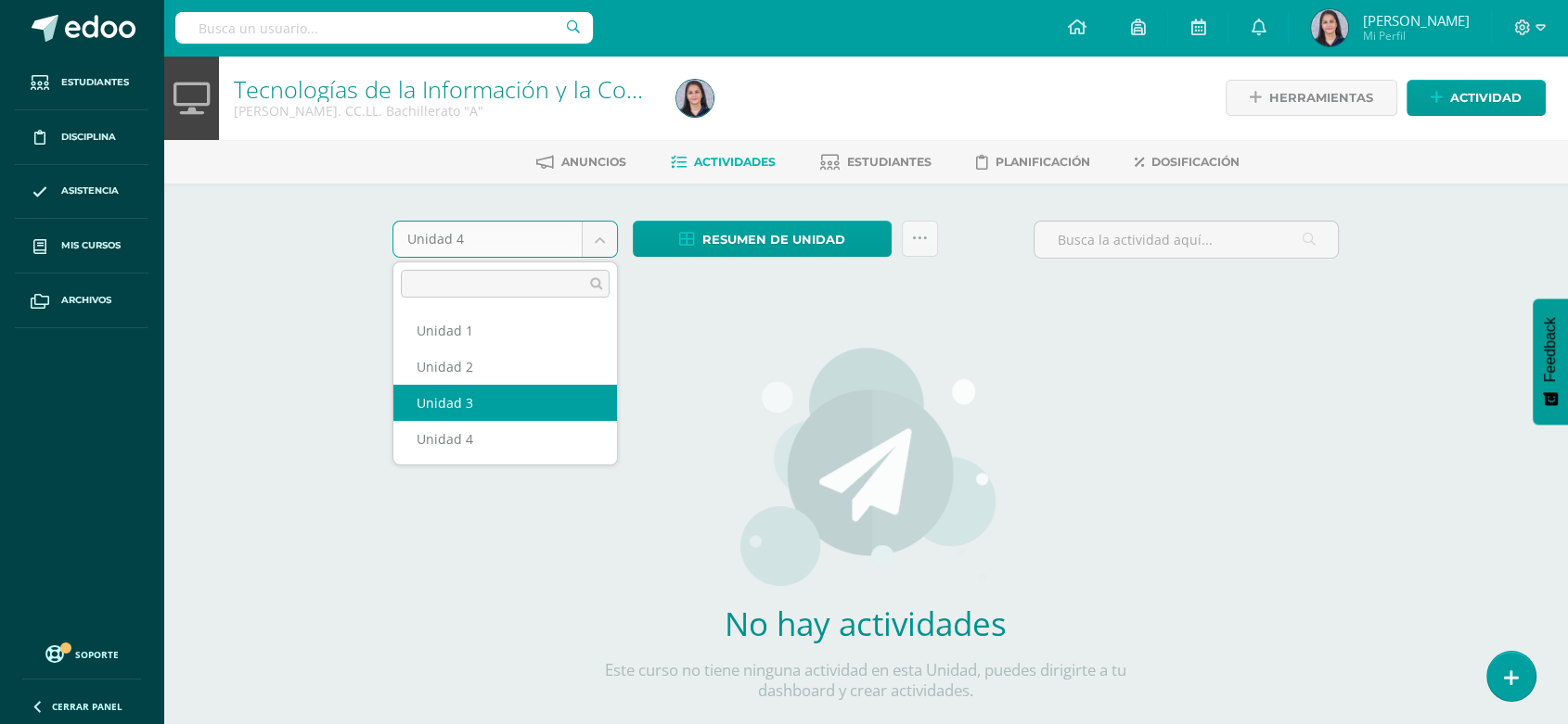
select select "Unidad 3"
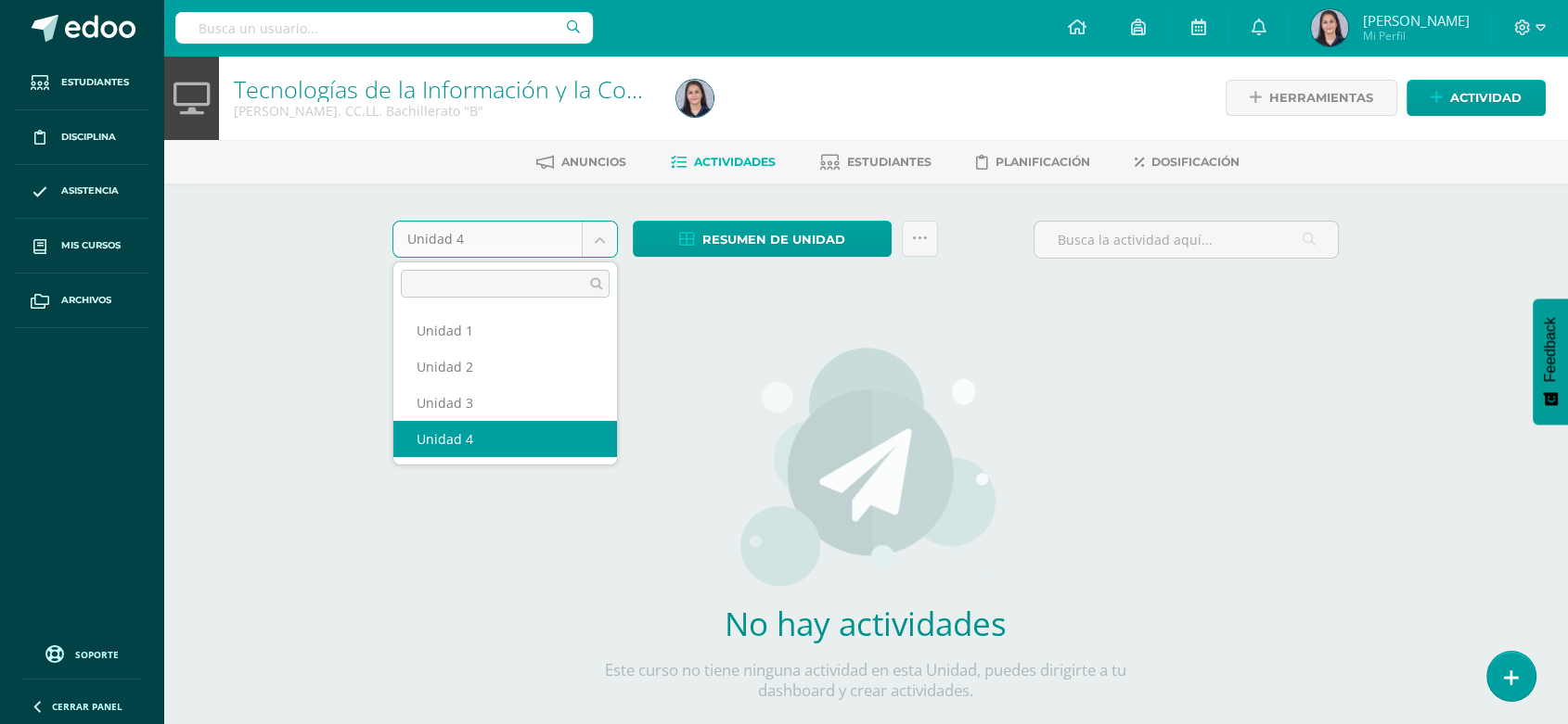
click at [609, 236] on body "Estudiantes Disciplina Asistencia Mis cursos Archivos Soporte Ayuda Reportar un…" at bounding box center [784, 398] width 1568 height 796
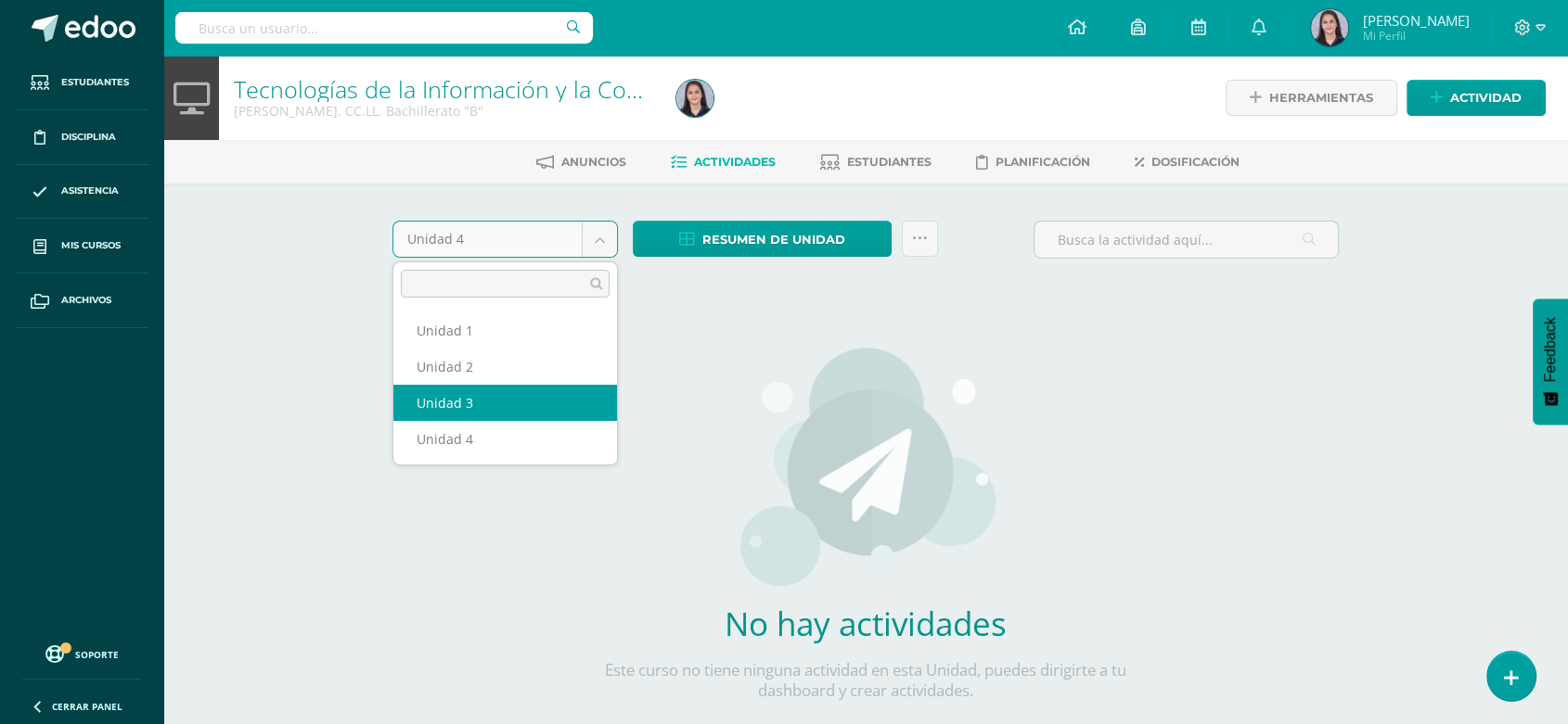
select select "Unidad 3"
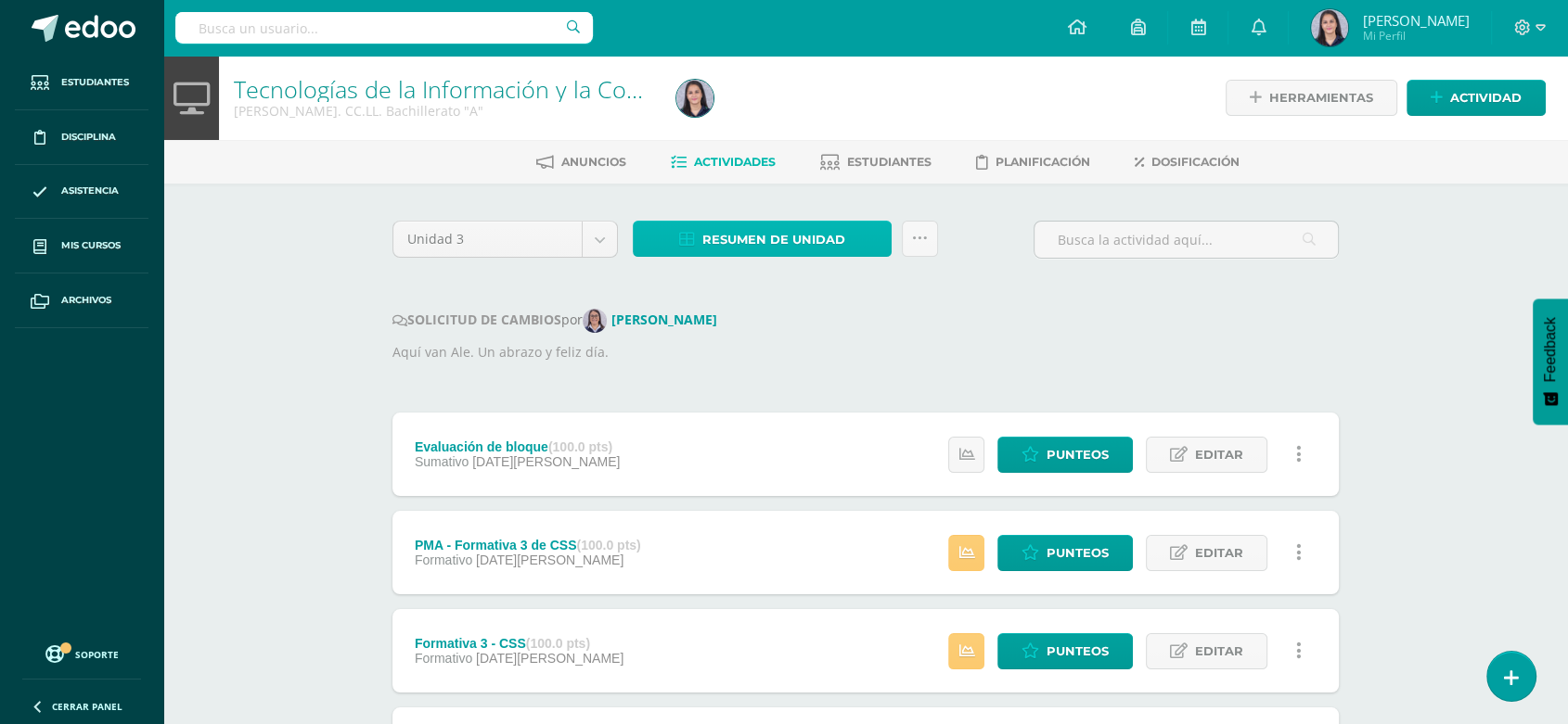
click at [698, 247] on link "Resumen de unidad" at bounding box center [762, 239] width 258 height 36
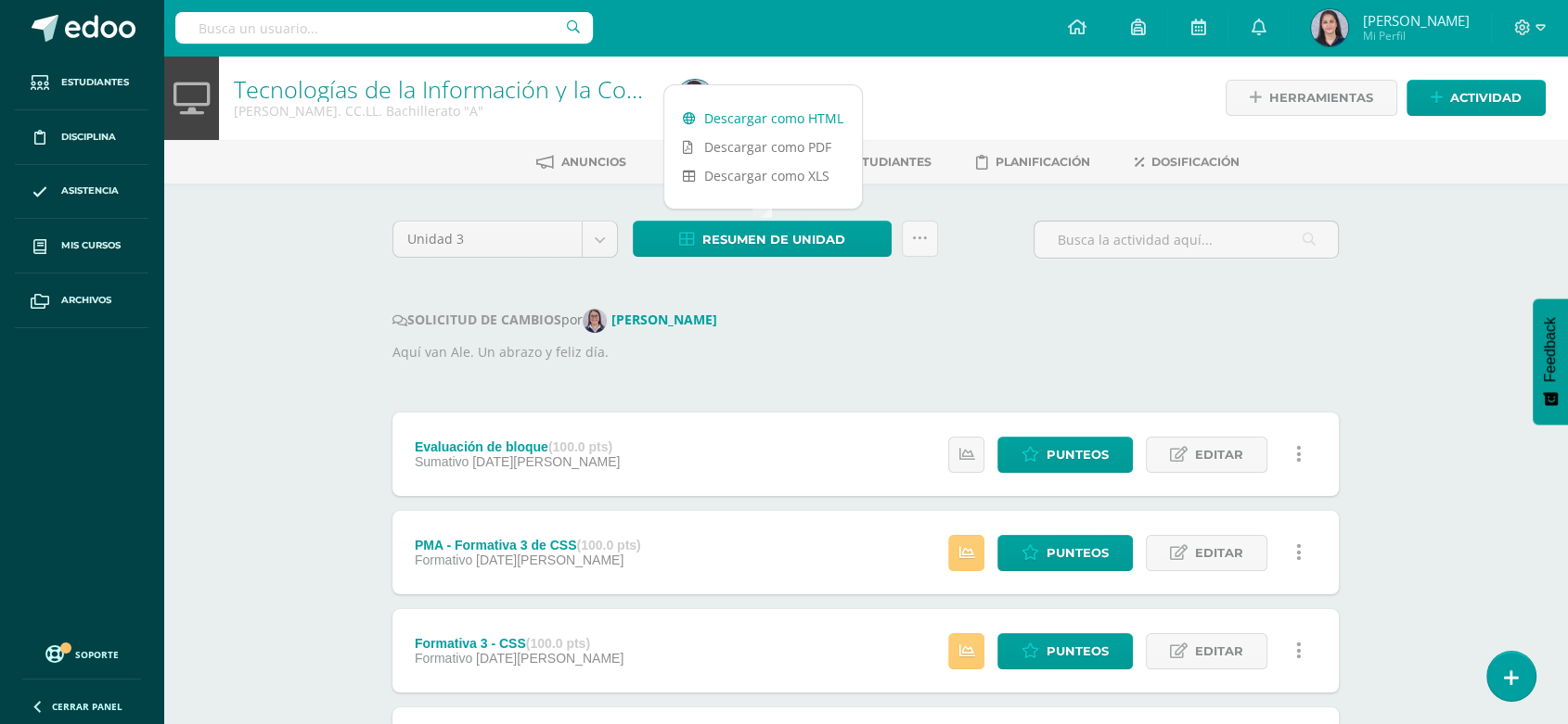
click at [756, 107] on link "Descargar como HTML" at bounding box center [763, 117] width 198 height 28
click at [944, 285] on div "Unidad 3 Unidad 1 Unidad 2 Unidad 3 Unidad 4 Resumen de unidad Subir actividade…" at bounding box center [865, 697] width 961 height 952
click at [918, 223] on link at bounding box center [919, 239] width 36 height 36
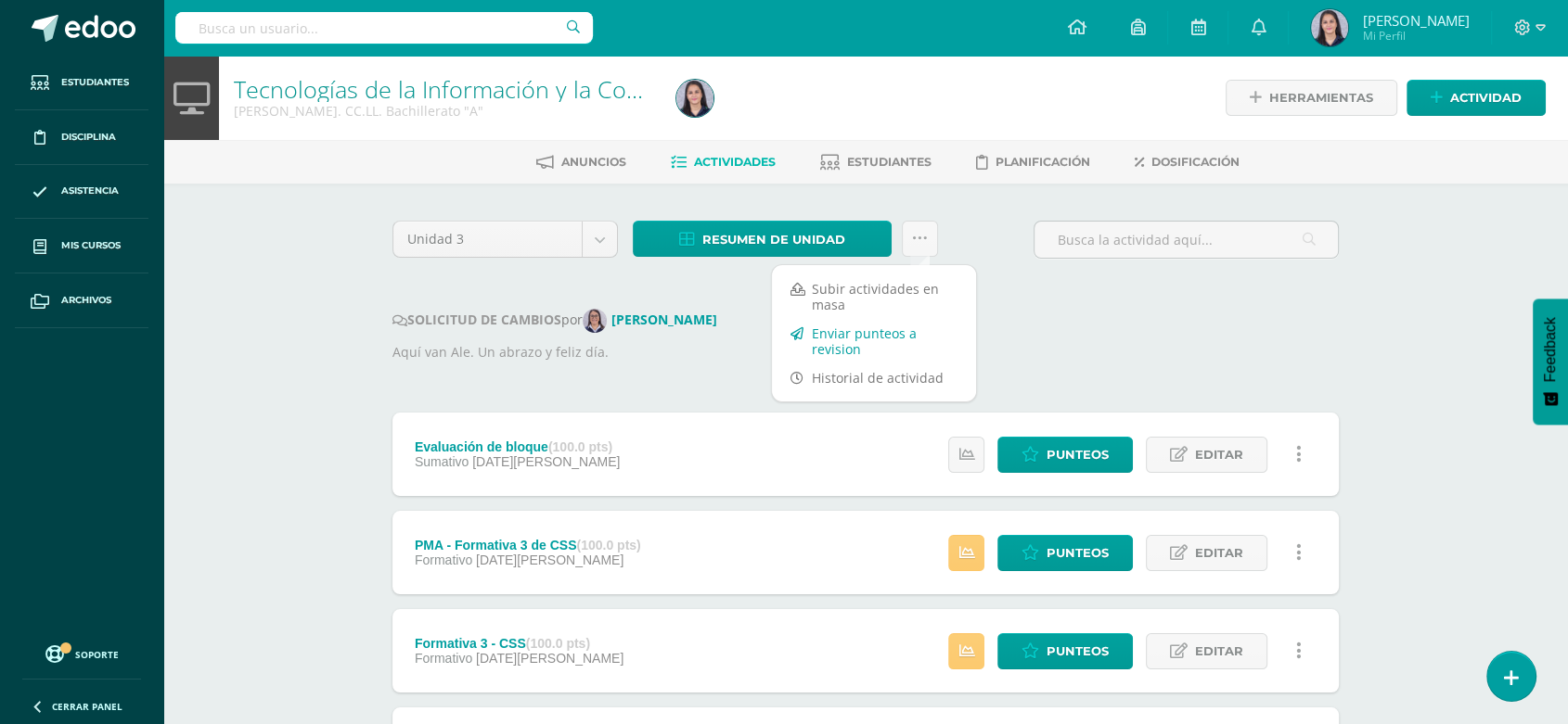
click at [830, 341] on link "Enviar punteos a revision" at bounding box center [874, 341] width 205 height 45
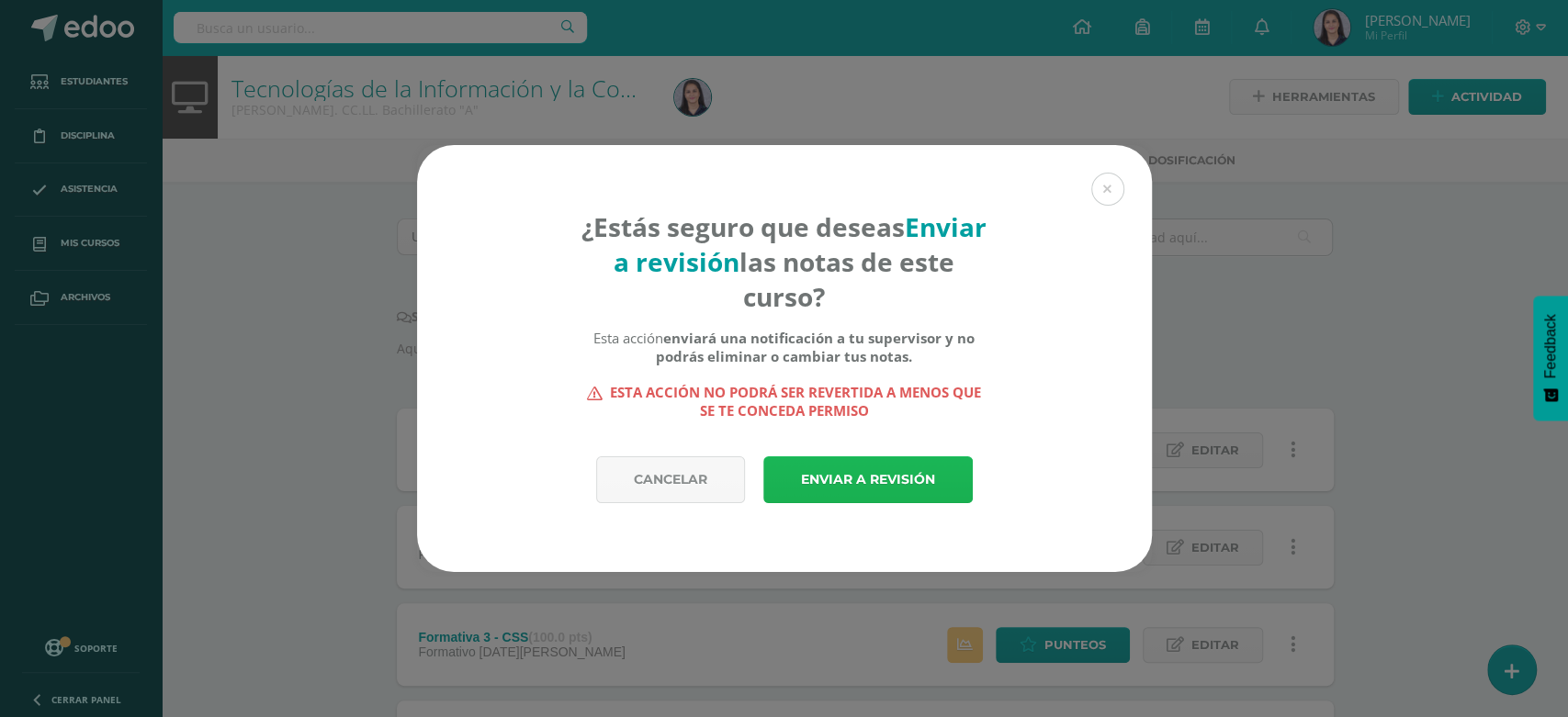
click at [820, 485] on link "Enviar a revisión" at bounding box center [868, 480] width 209 height 47
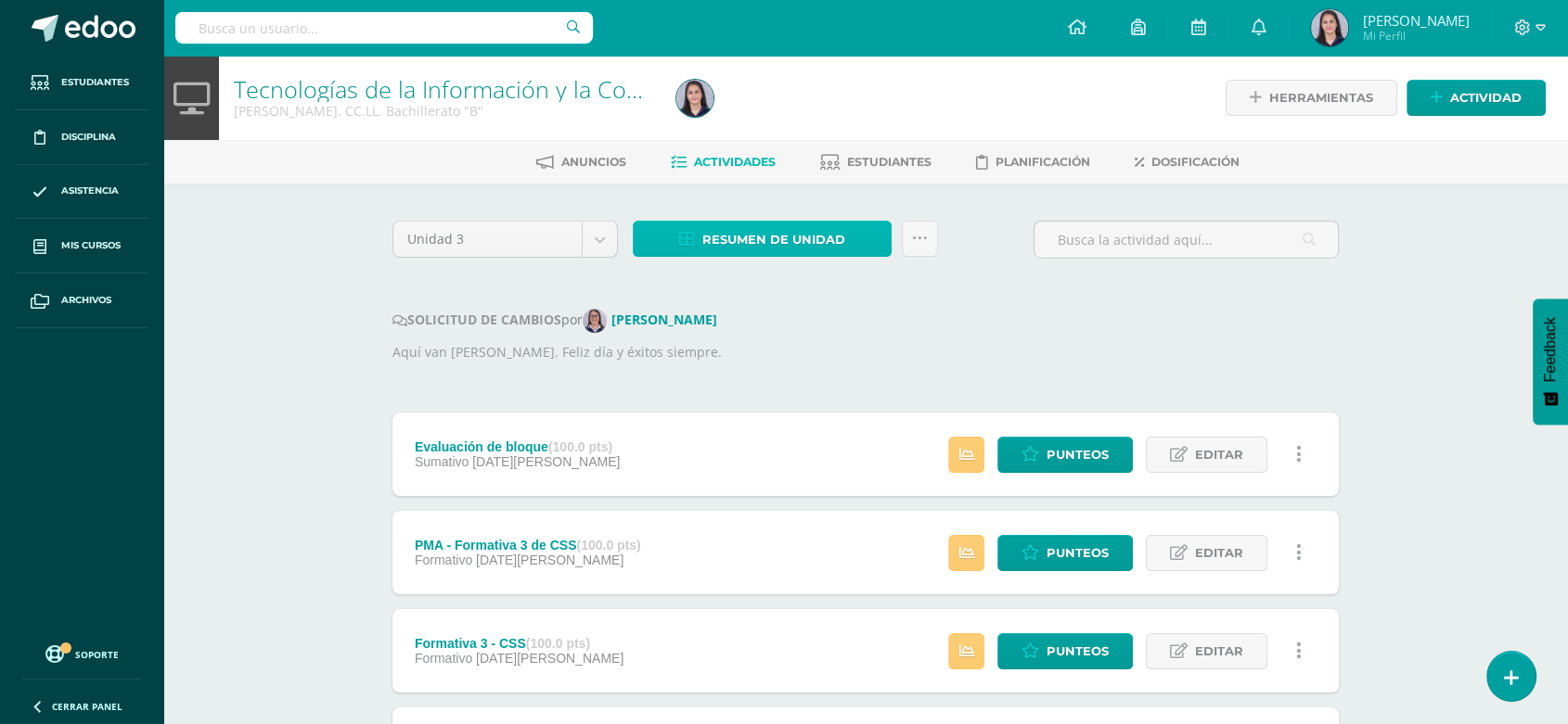
click at [786, 226] on span "Resumen de unidad" at bounding box center [774, 240] width 143 height 34
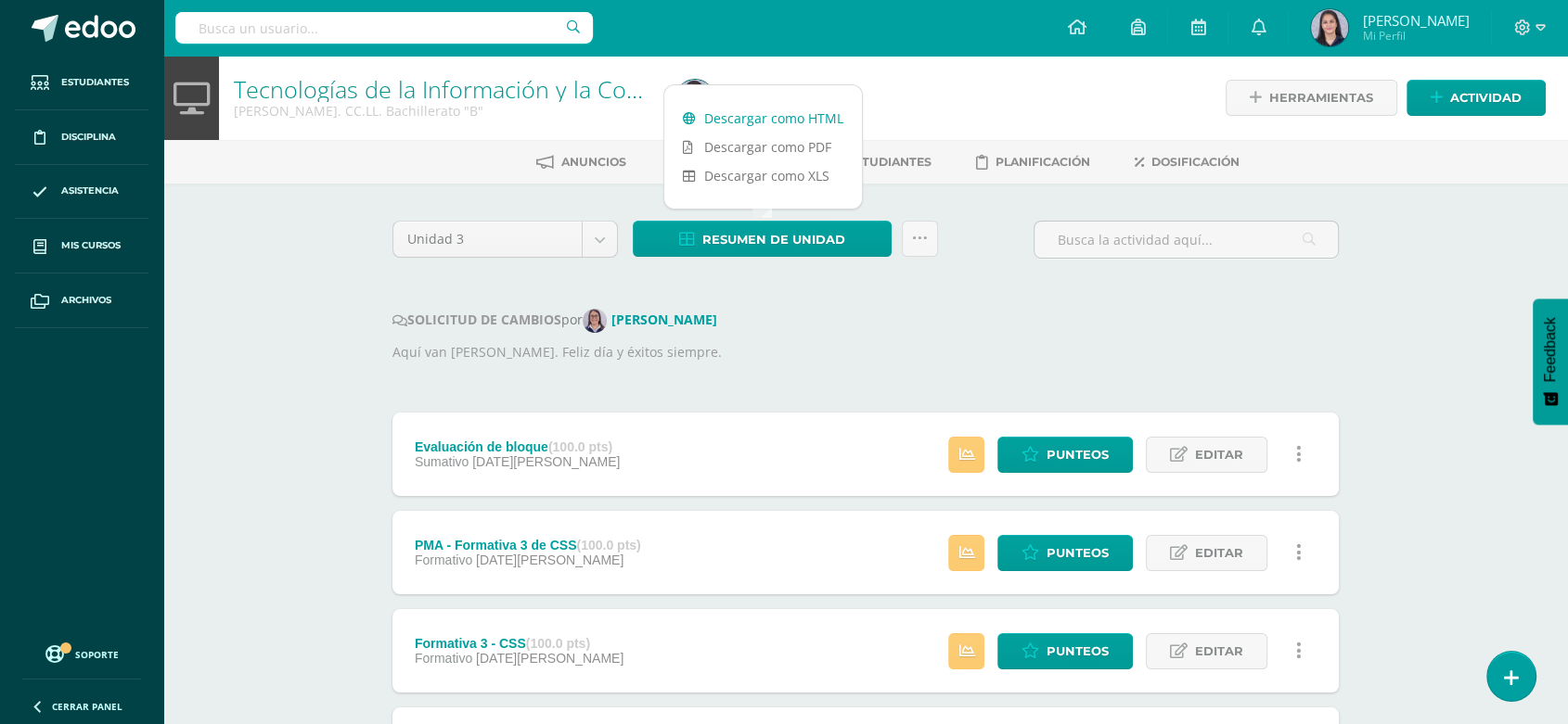
click at [816, 110] on link "Descargar como HTML" at bounding box center [763, 117] width 198 height 28
click at [733, 288] on div "Unidad 3 Unidad 1 Unidad 2 Unidad 3 Unidad 4 Resumen de unidad Subir actividade…" at bounding box center [865, 697] width 961 height 952
click at [918, 225] on link at bounding box center [919, 239] width 36 height 36
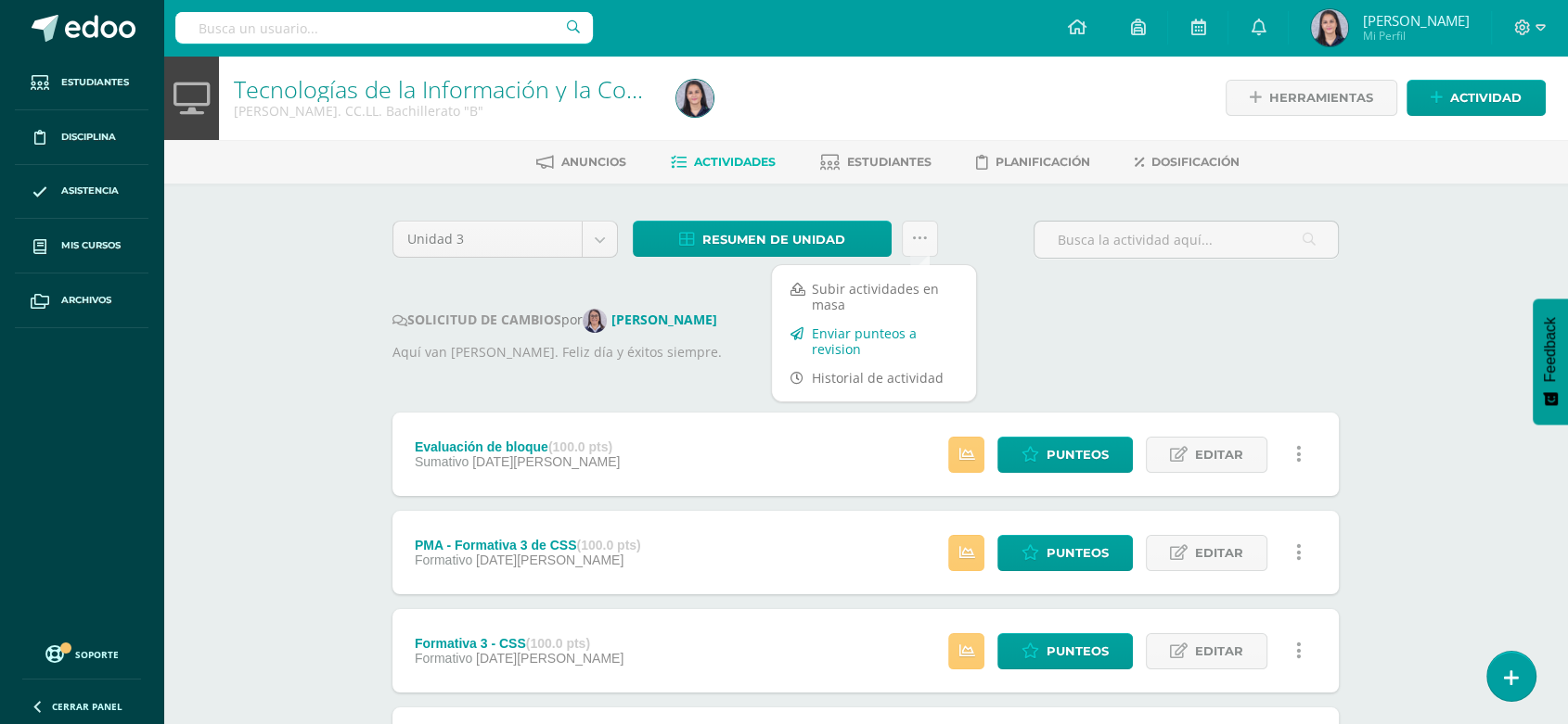
click at [869, 334] on link "Enviar punteos a revision" at bounding box center [874, 341] width 205 height 45
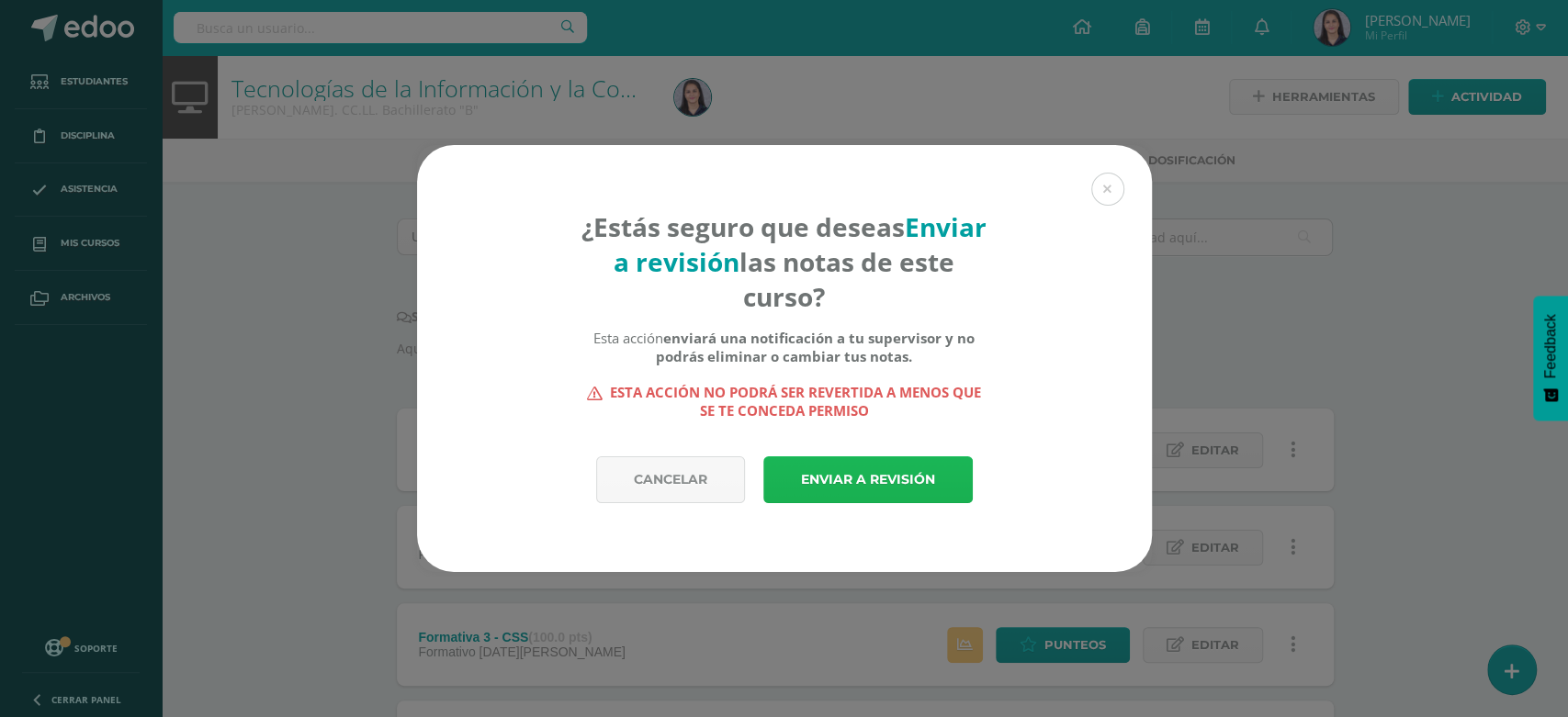
click at [867, 474] on link "Enviar a revisión" at bounding box center [868, 480] width 209 height 47
